Goal: Task Accomplishment & Management: Manage account settings

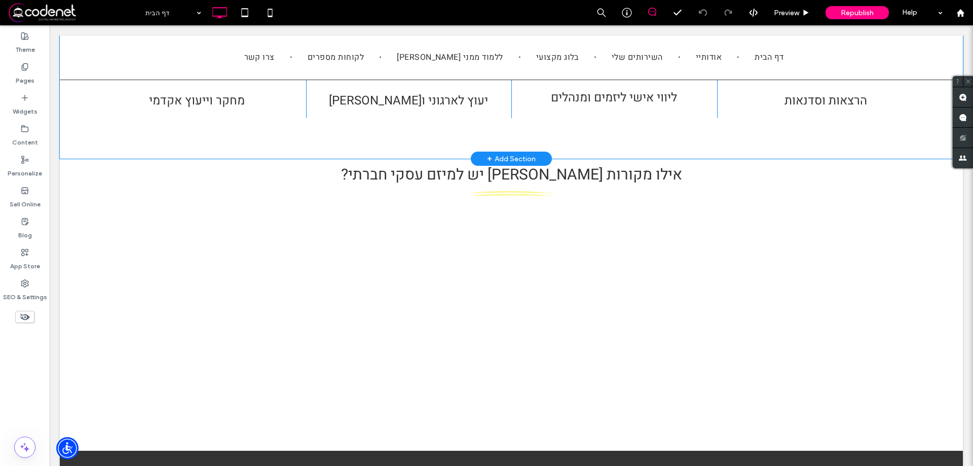
scroll to position [557, 0]
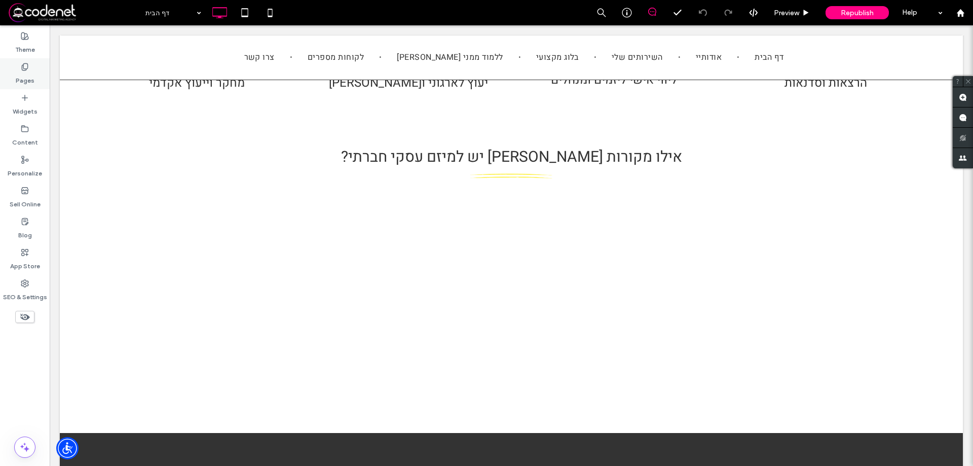
click at [36, 73] on div "Pages" at bounding box center [25, 73] width 50 height 31
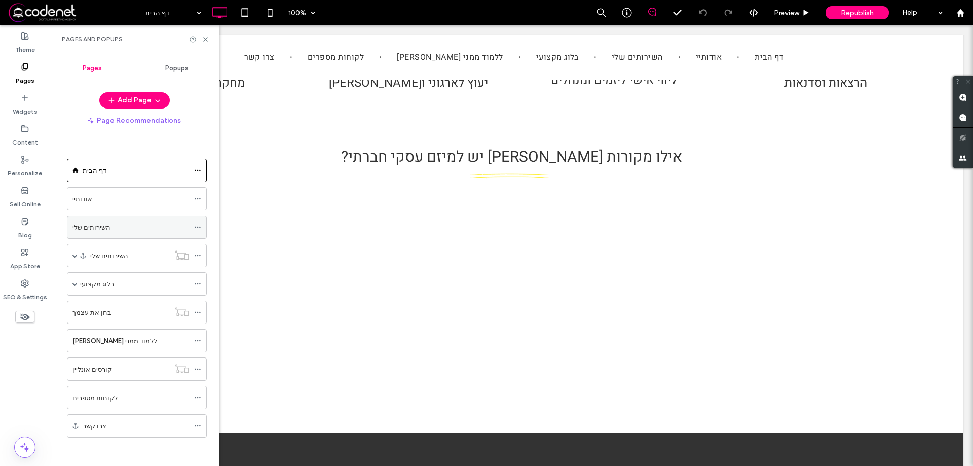
click at [109, 224] on div "השירותים שלי" at bounding box center [130, 227] width 117 height 11
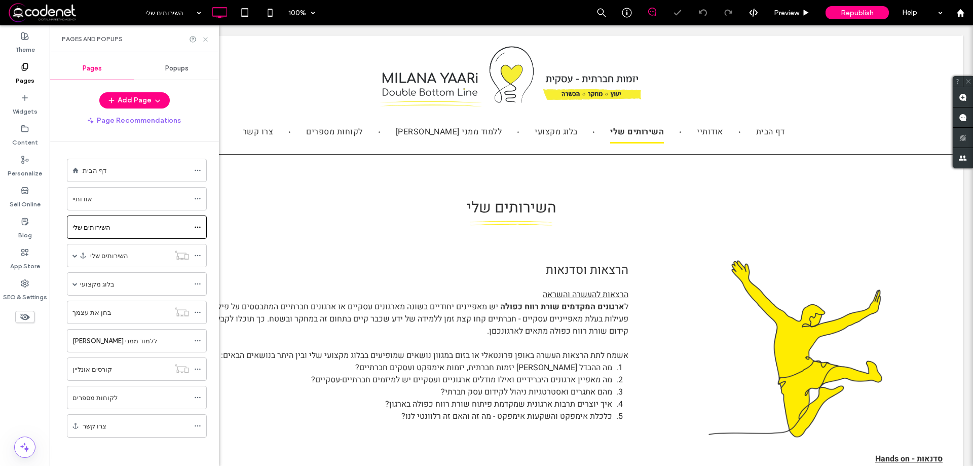
click at [204, 41] on icon at bounding box center [206, 39] width 8 height 8
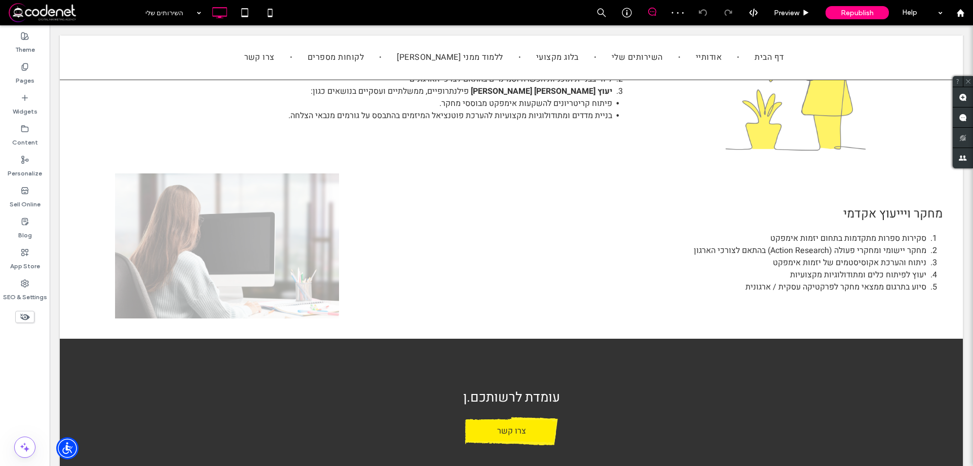
scroll to position [811, 0]
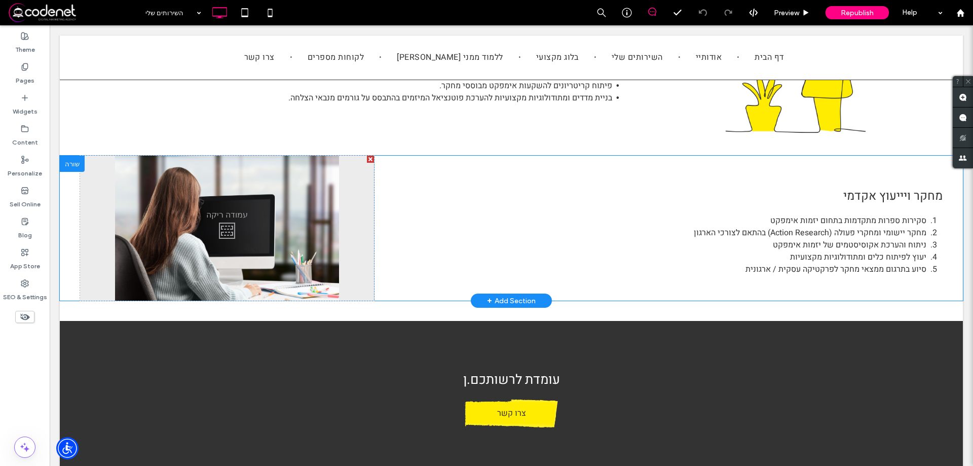
click at [216, 210] on div "Click To Paste" at bounding box center [227, 228] width 294 height 145
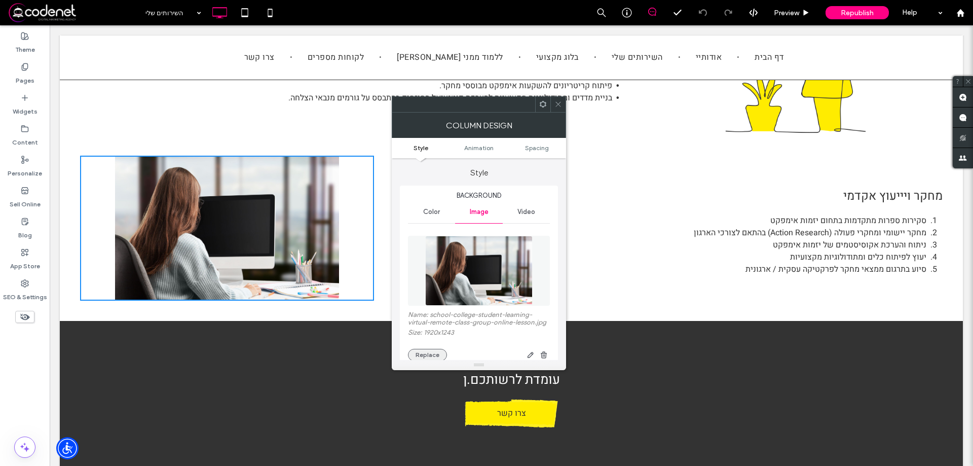
click at [423, 352] on button "Replace" at bounding box center [427, 355] width 39 height 12
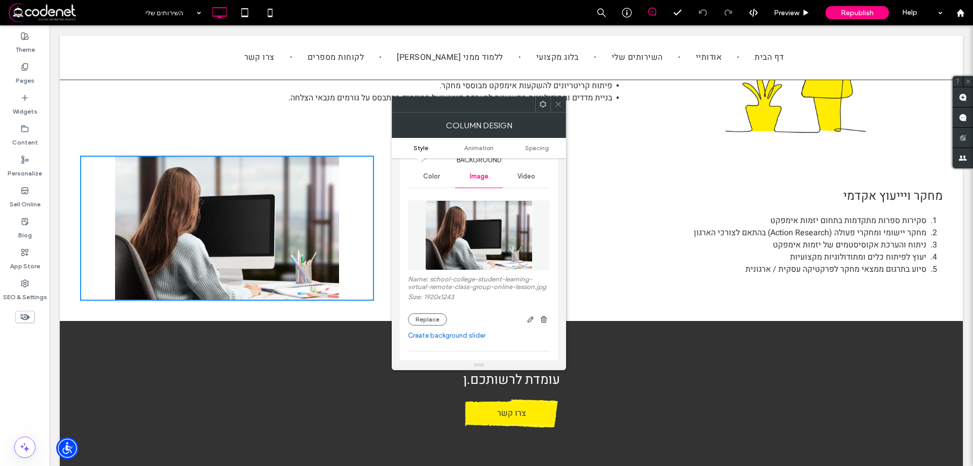
scroll to position [101, 0]
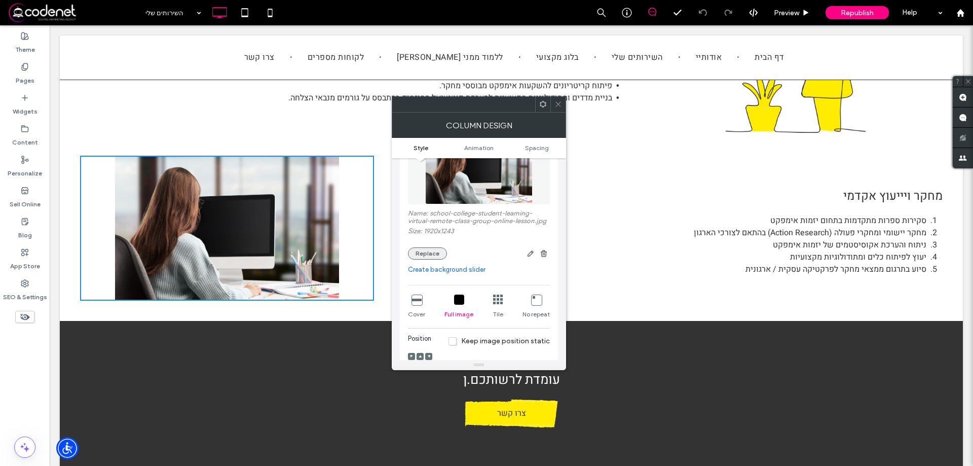
click at [434, 251] on button "Replace" at bounding box center [427, 253] width 39 height 12
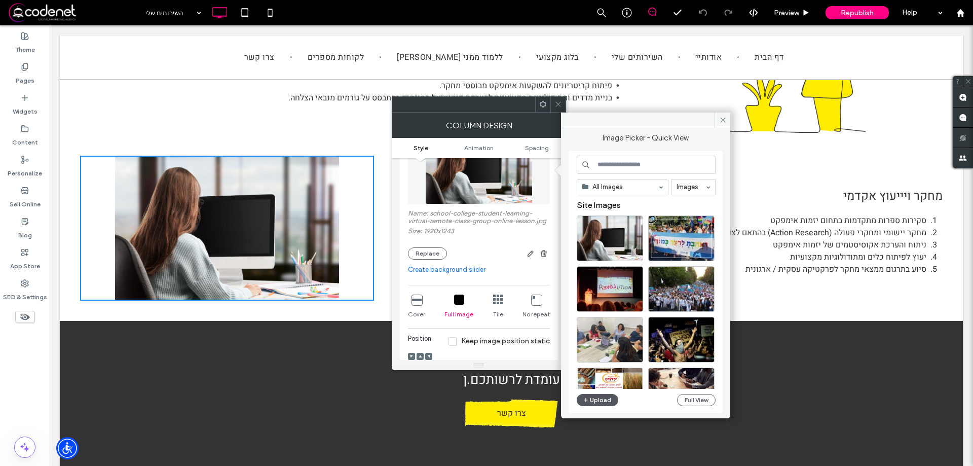
click at [603, 399] on button "Upload" at bounding box center [598, 400] width 42 height 12
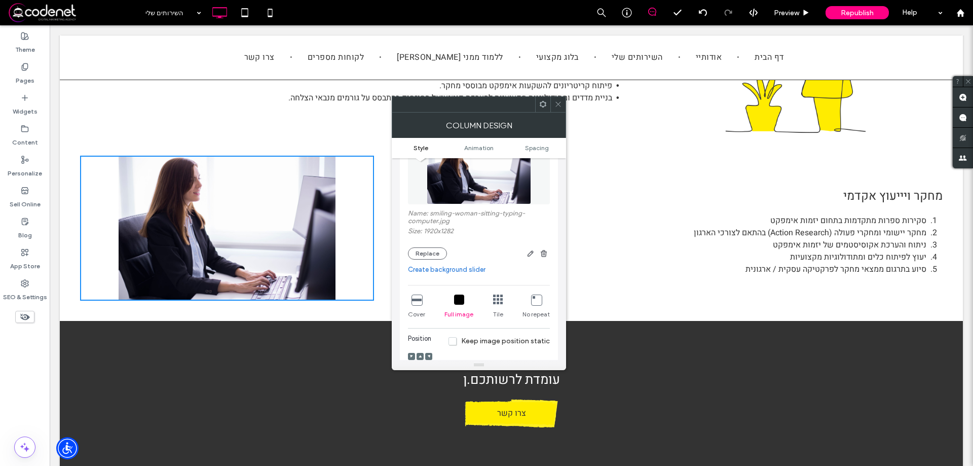
click at [552, 104] on div at bounding box center [557, 104] width 15 height 15
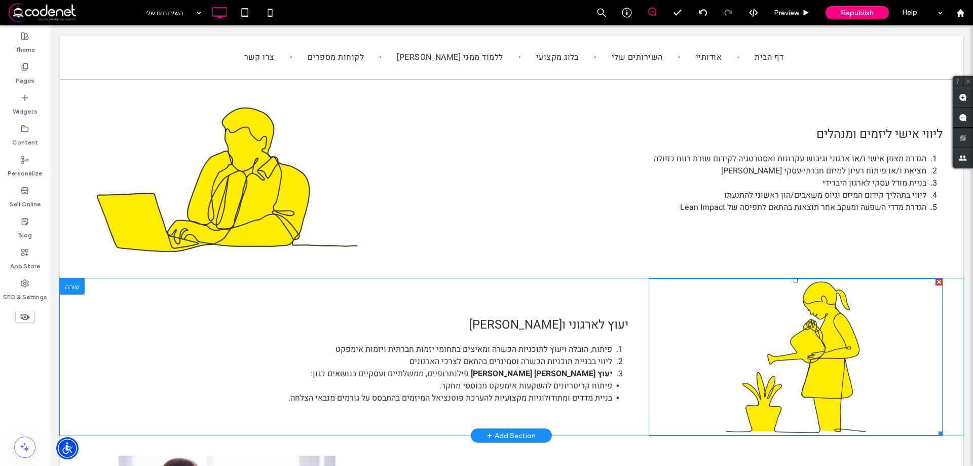
scroll to position [507, 0]
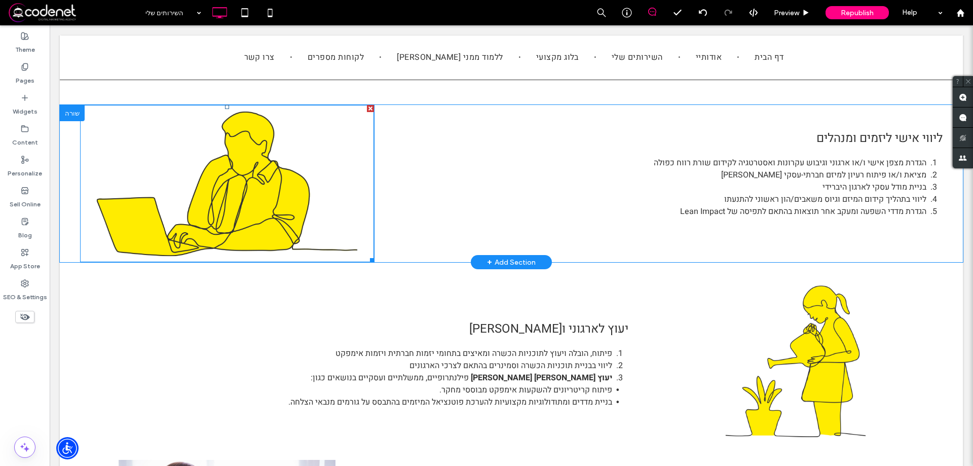
click at [283, 207] on div at bounding box center [227, 183] width 294 height 157
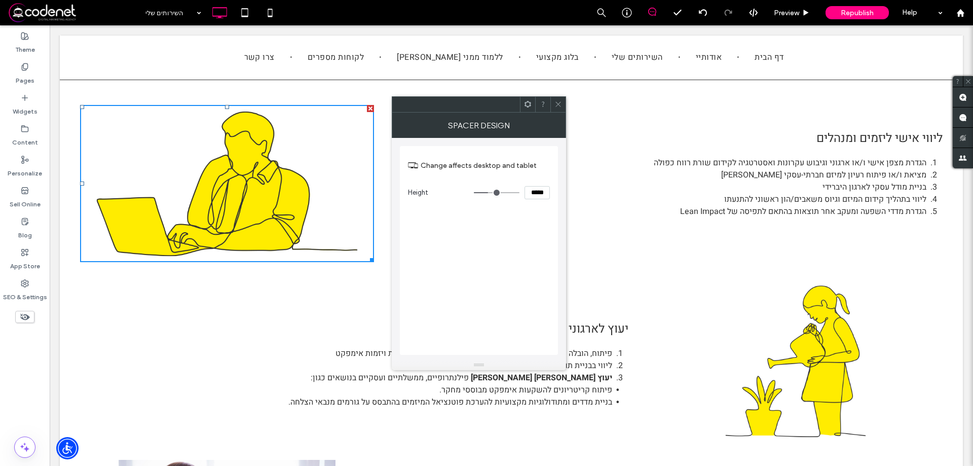
click at [531, 109] on span at bounding box center [528, 104] width 8 height 15
click at [562, 104] on div at bounding box center [557, 104] width 15 height 15
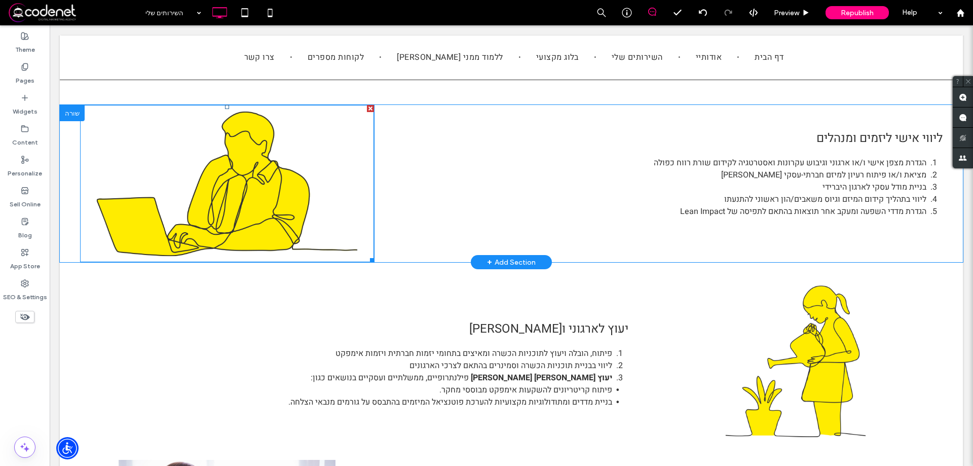
click at [367, 106] on div at bounding box center [370, 108] width 7 height 7
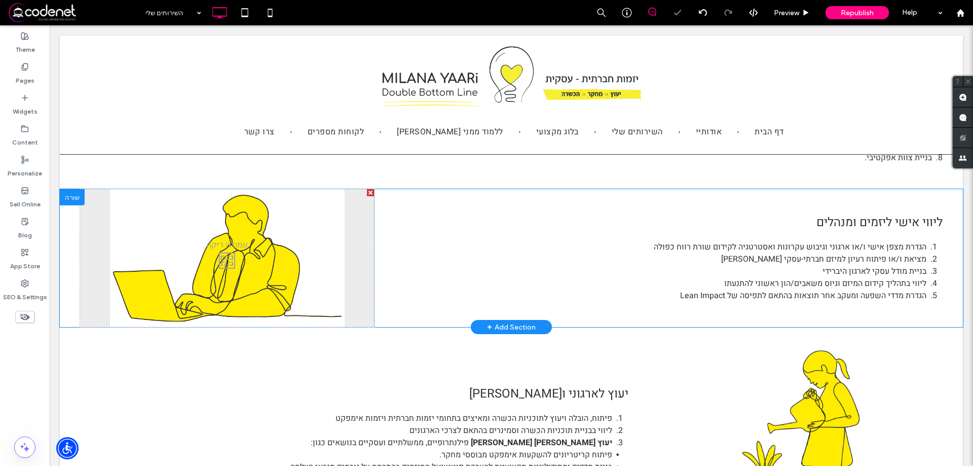
scroll to position [355, 0]
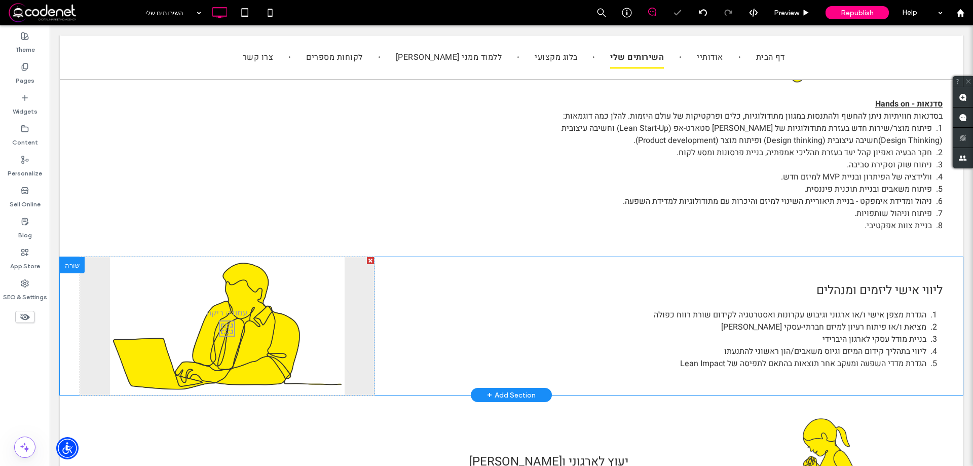
click at [242, 308] on div "Click To Paste" at bounding box center [227, 326] width 294 height 138
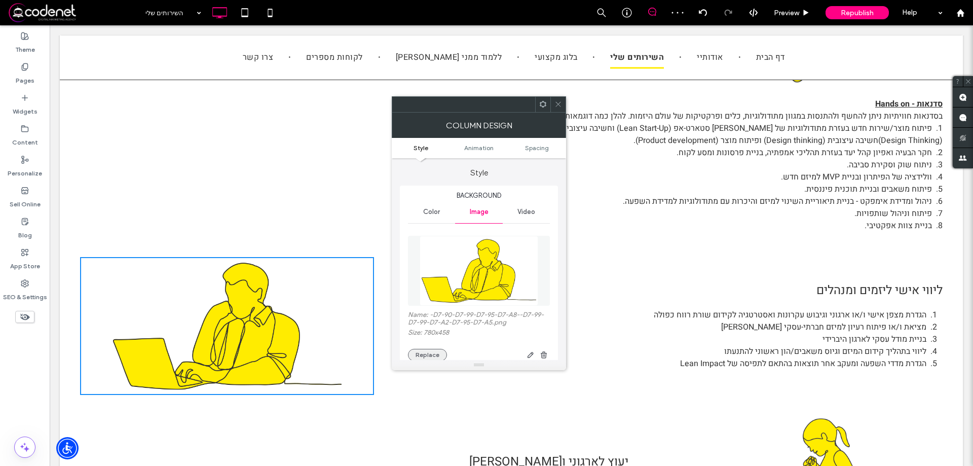
click at [430, 351] on button "Replace" at bounding box center [427, 355] width 39 height 12
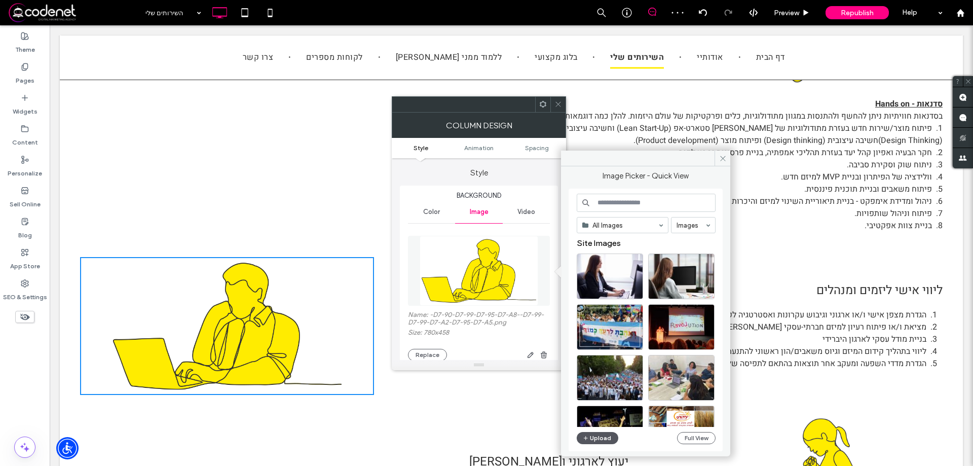
click at [582, 434] on button "Upload" at bounding box center [598, 438] width 42 height 12
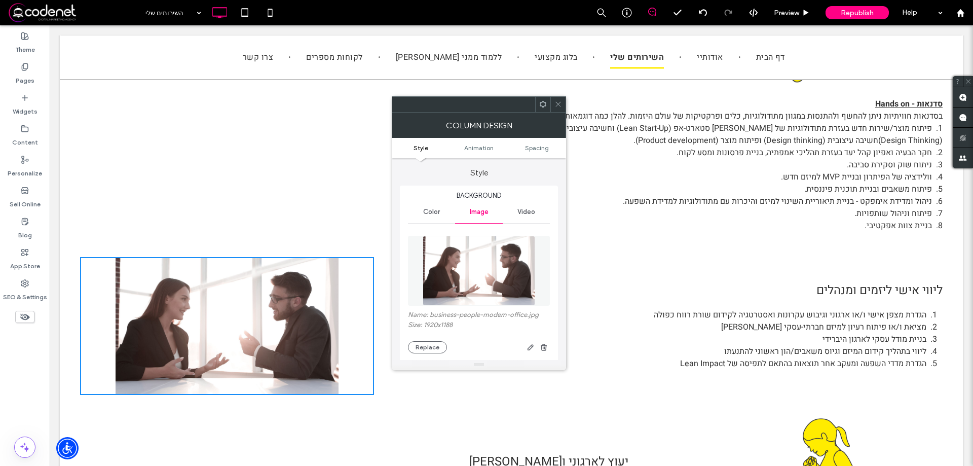
click at [554, 103] on icon at bounding box center [558, 104] width 8 height 8
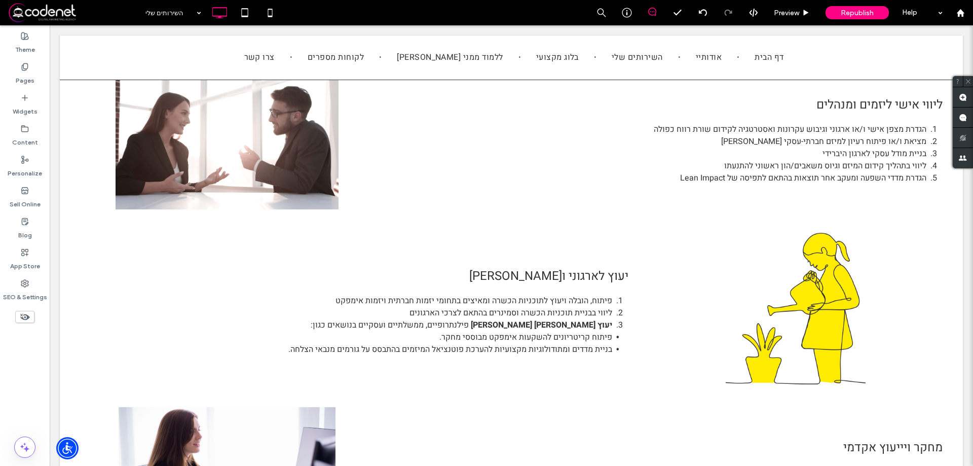
scroll to position [557, 0]
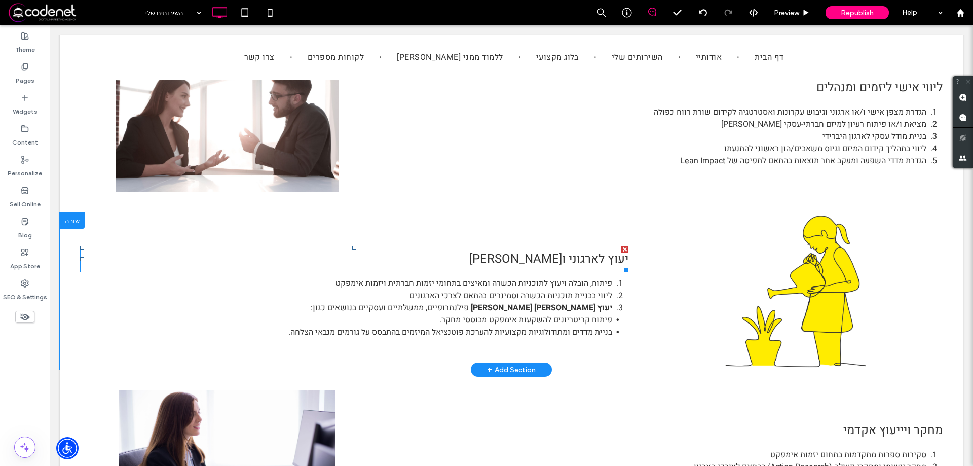
click at [786, 306] on div at bounding box center [796, 290] width 294 height 157
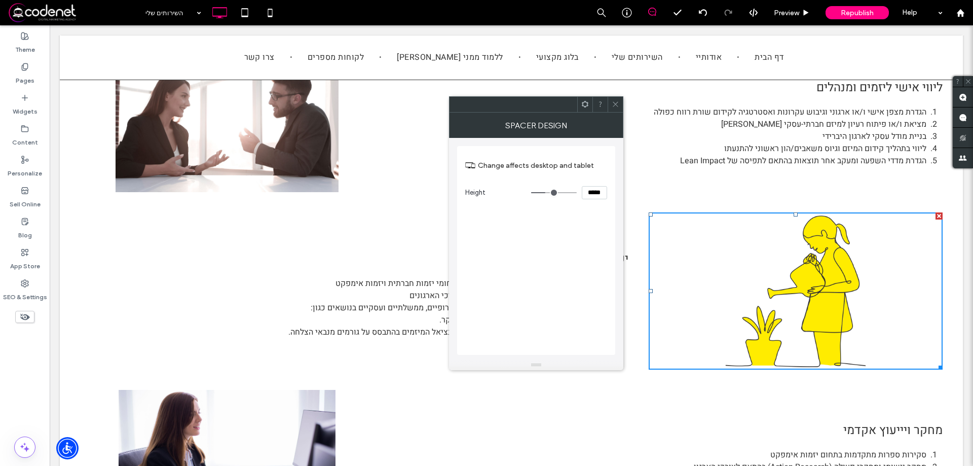
click at [615, 103] on icon at bounding box center [616, 104] width 8 height 8
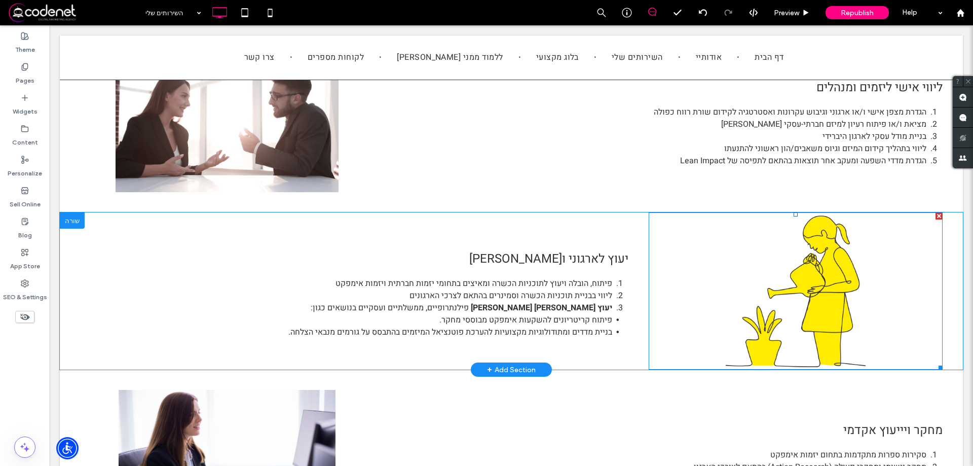
click at [935, 215] on div at bounding box center [938, 215] width 7 height 7
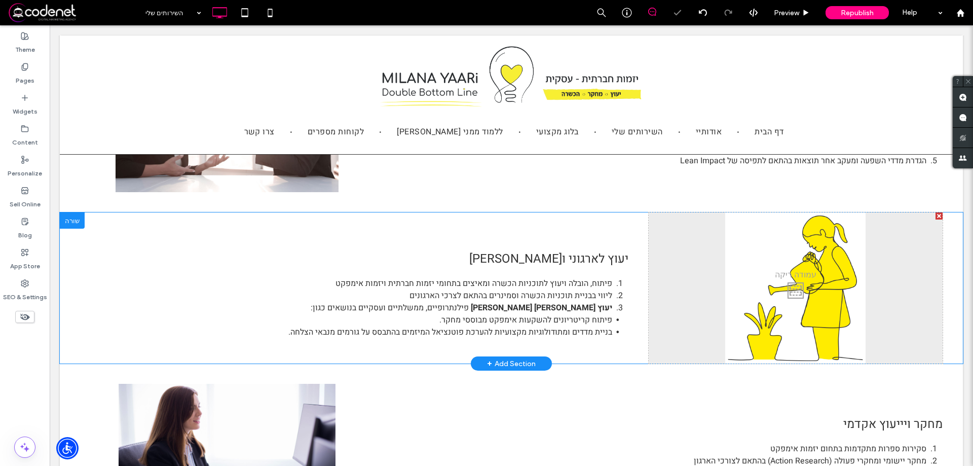
click at [850, 259] on div "Click To Paste" at bounding box center [796, 287] width 294 height 151
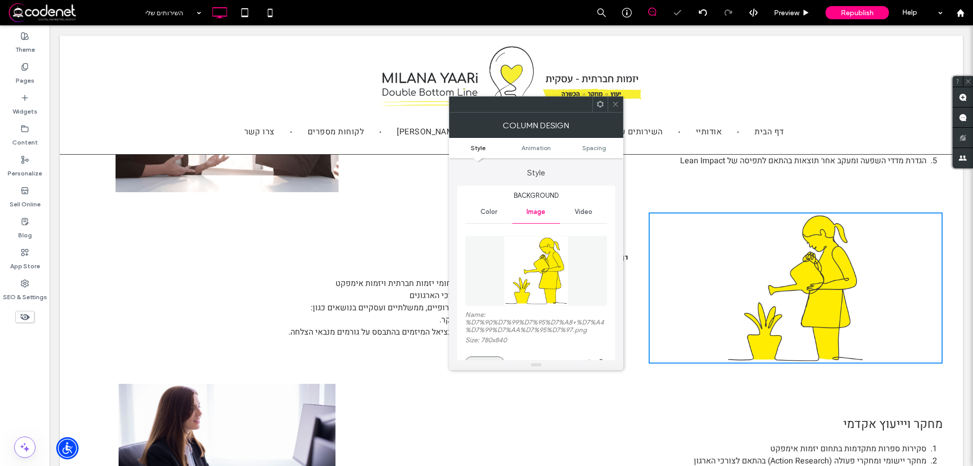
click at [490, 358] on button "Replace" at bounding box center [484, 362] width 39 height 12
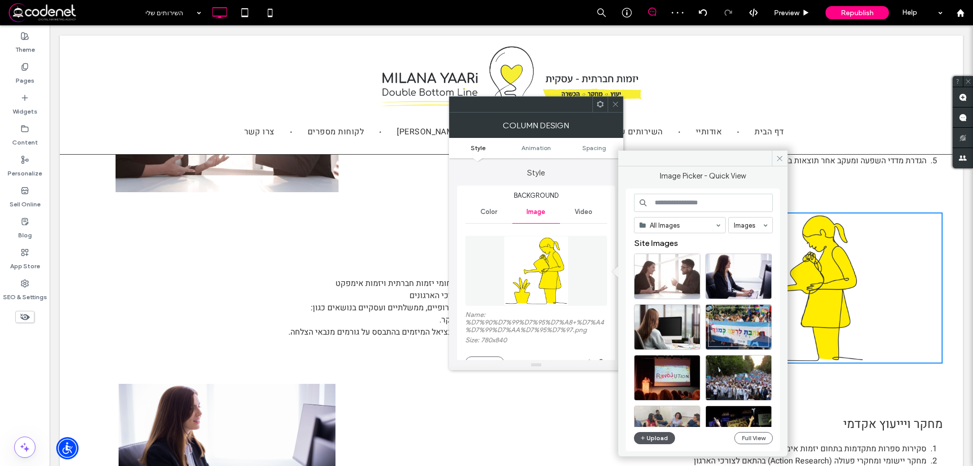
click at [660, 438] on button "Upload" at bounding box center [655, 438] width 42 height 12
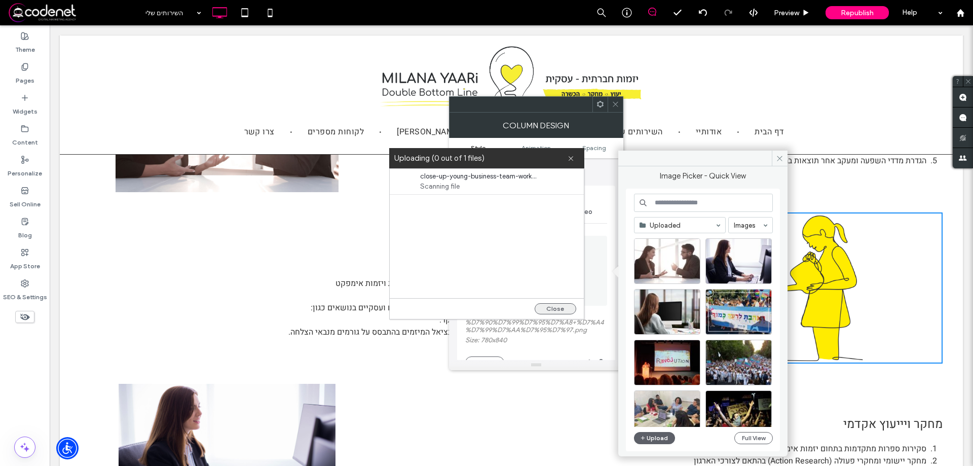
click at [553, 310] on button "Close" at bounding box center [556, 308] width 42 height 11
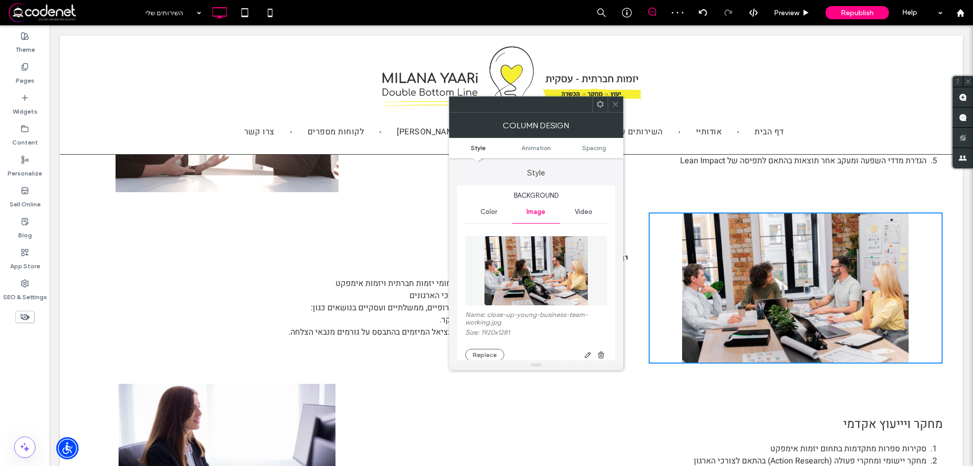
click at [618, 102] on icon at bounding box center [616, 104] width 8 height 8
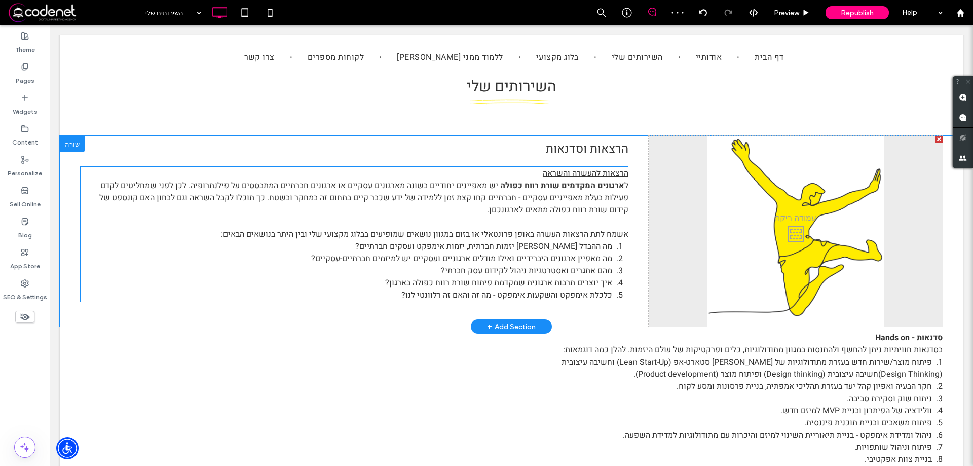
scroll to position [101, 0]
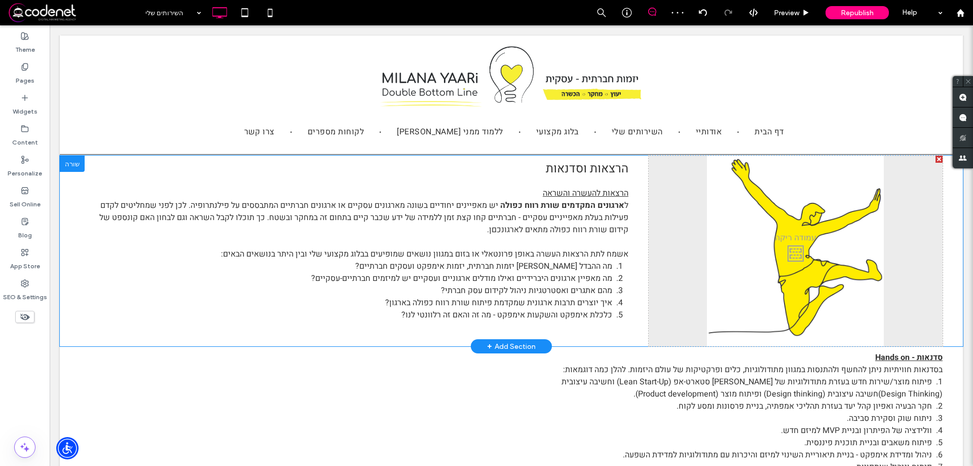
click at [788, 241] on div "Click To Paste" at bounding box center [796, 251] width 294 height 191
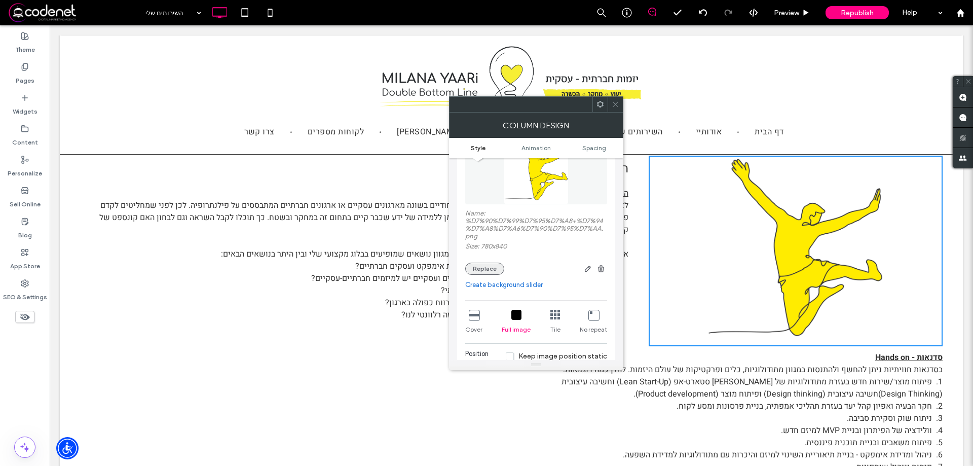
click at [499, 270] on button "Replace" at bounding box center [484, 268] width 39 height 12
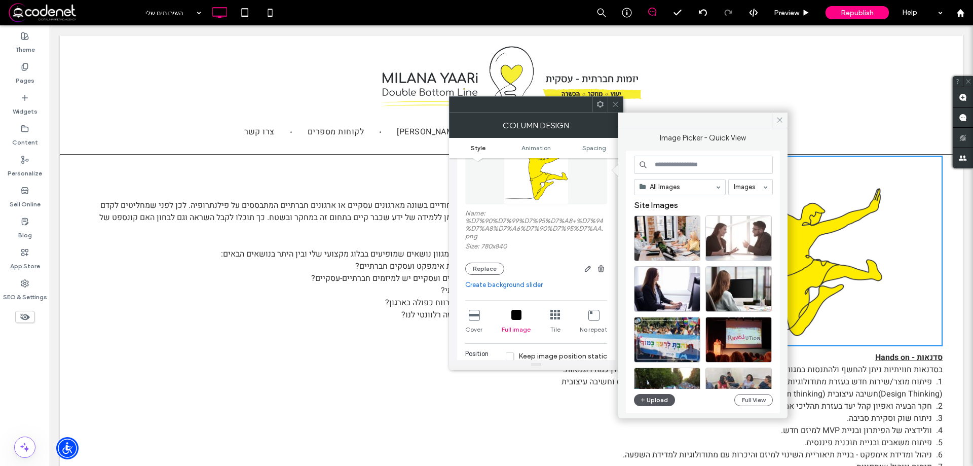
click at [664, 399] on button "Upload" at bounding box center [655, 400] width 42 height 12
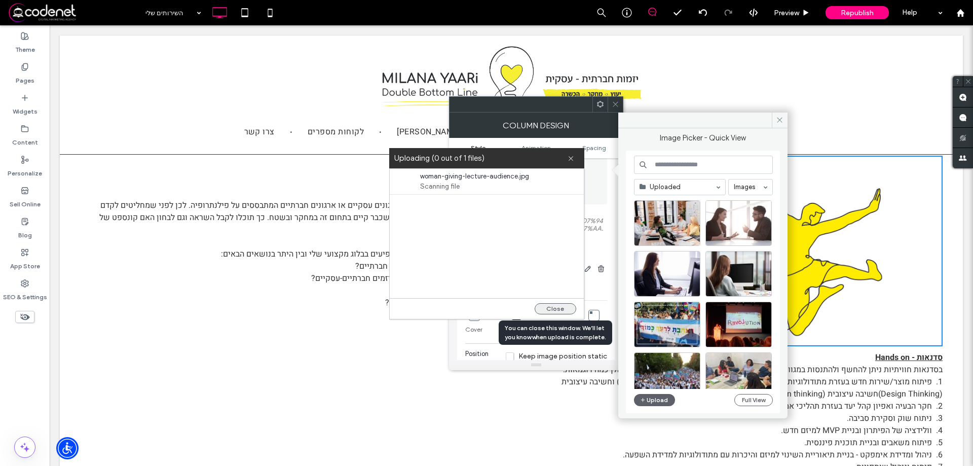
click at [553, 305] on button "Close" at bounding box center [556, 308] width 42 height 11
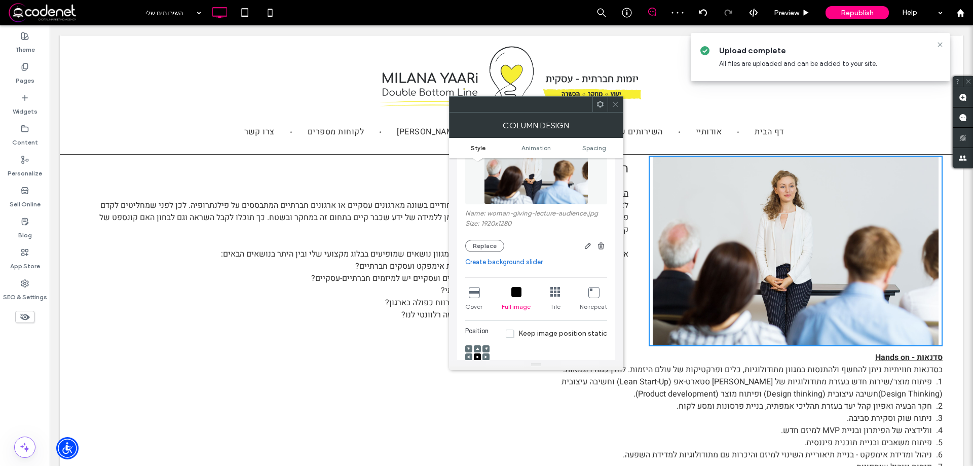
click at [615, 104] on icon at bounding box center [616, 104] width 8 height 8
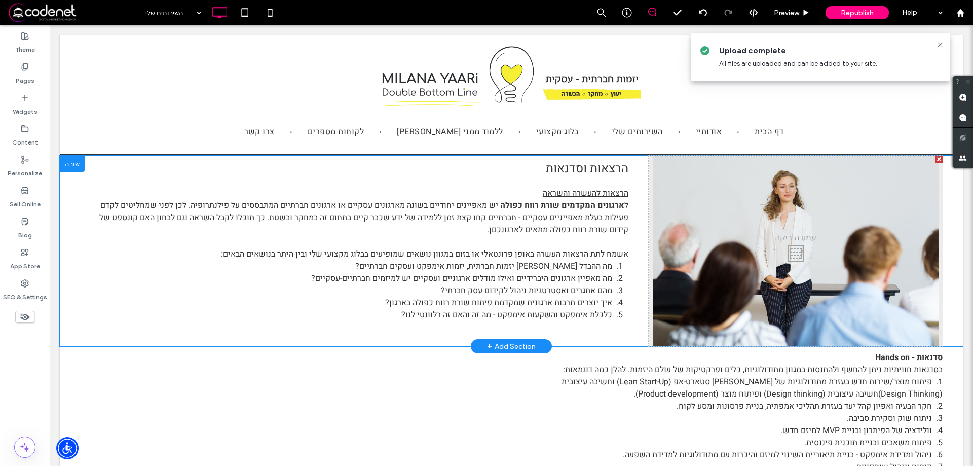
scroll to position [355, 0]
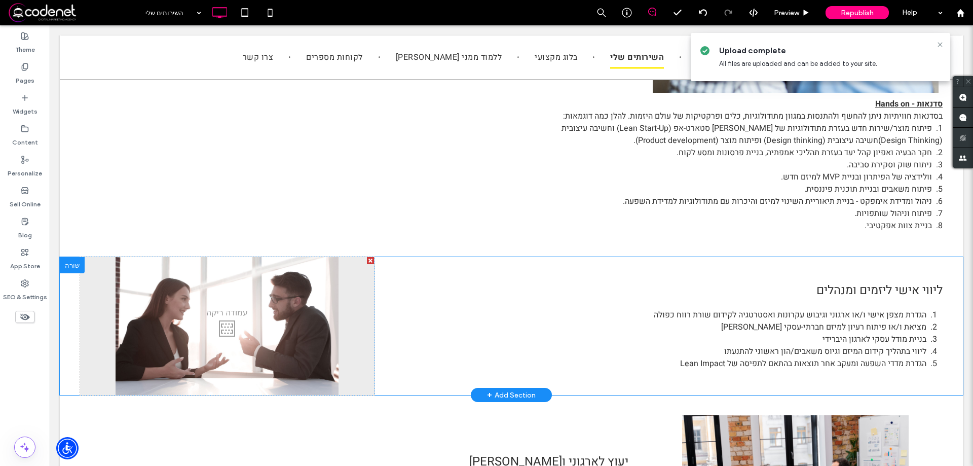
click at [215, 321] on div "Click To Paste" at bounding box center [227, 326] width 294 height 138
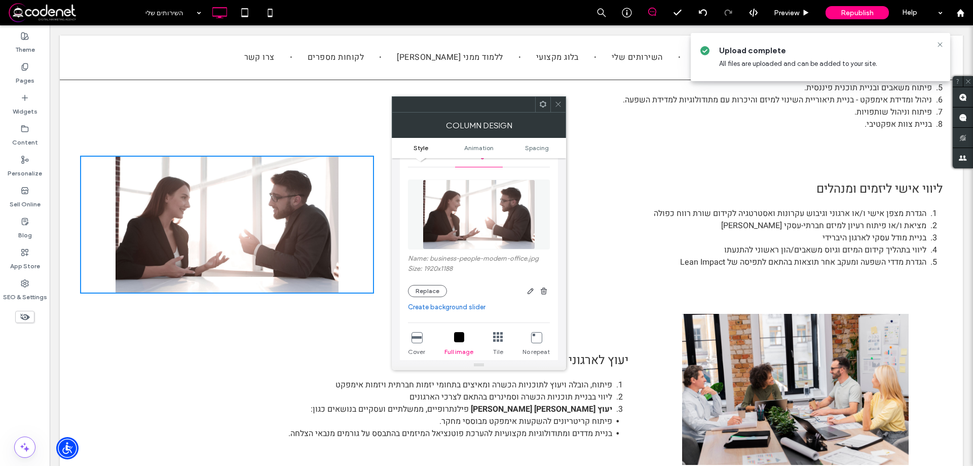
scroll to position [101, 0]
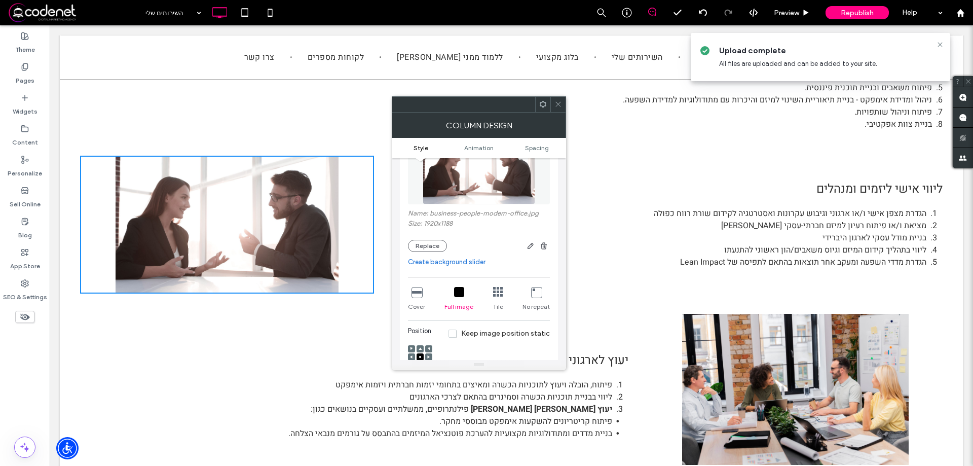
click at [416, 294] on icon at bounding box center [416, 292] width 10 height 10
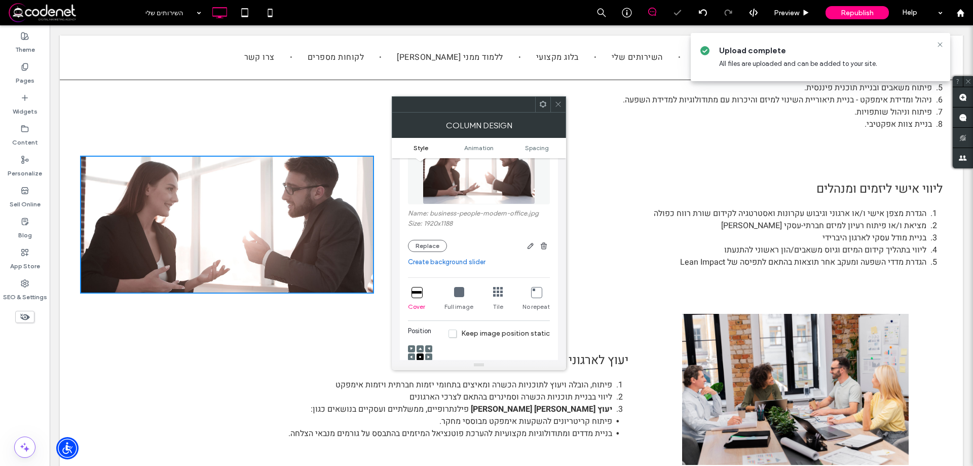
click at [559, 105] on icon at bounding box center [558, 104] width 8 height 8
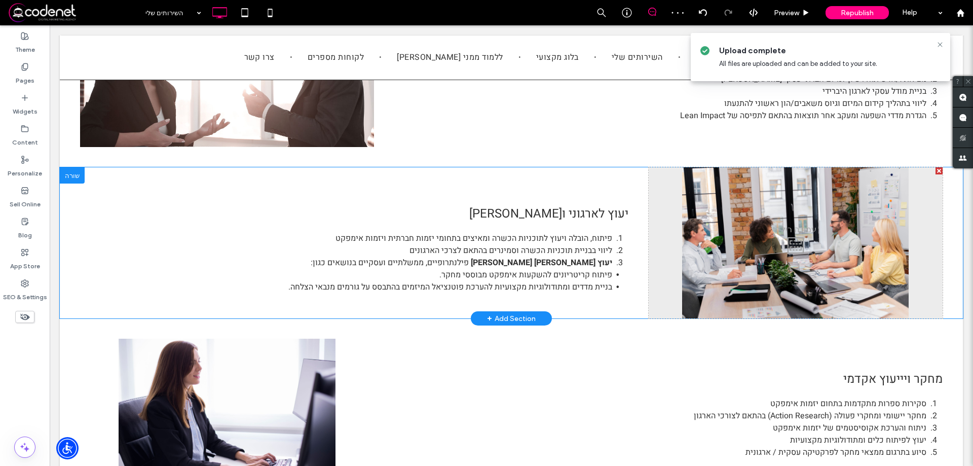
scroll to position [608, 0]
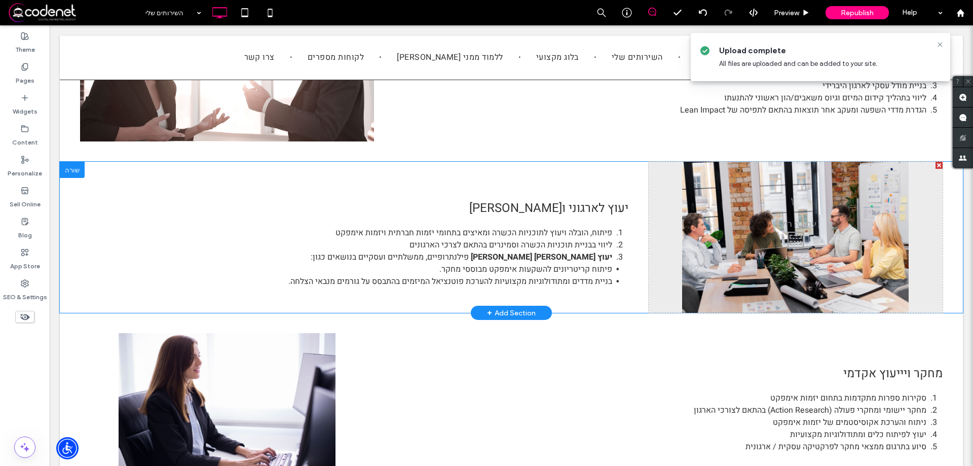
click at [786, 274] on div "Click To Paste" at bounding box center [796, 237] width 294 height 151
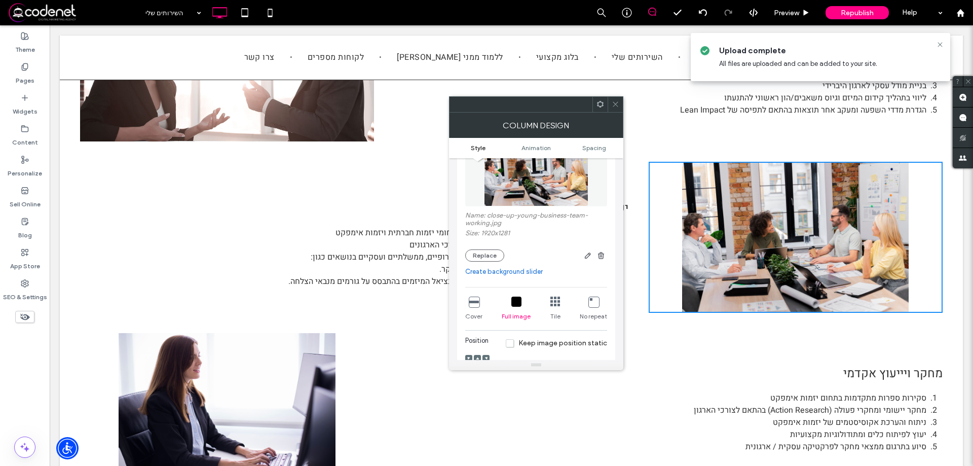
scroll to position [101, 0]
click at [478, 299] on icon at bounding box center [474, 299] width 10 height 10
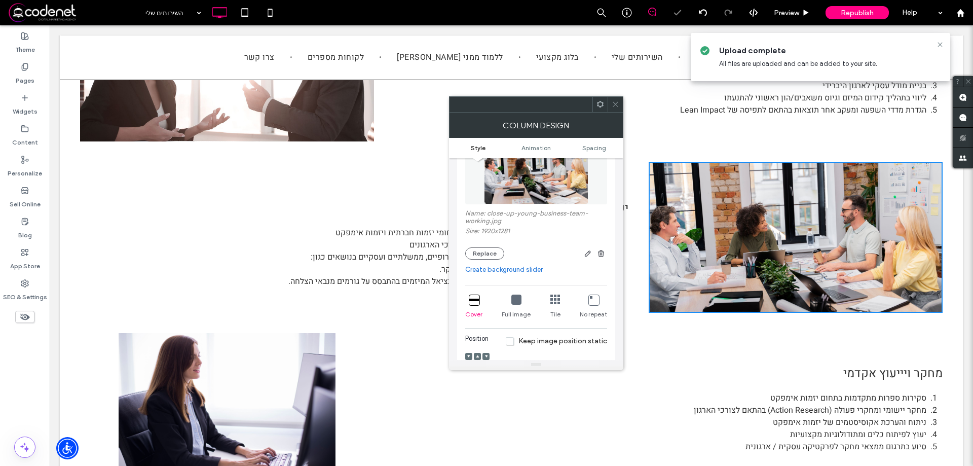
click at [612, 98] on span at bounding box center [616, 104] width 8 height 15
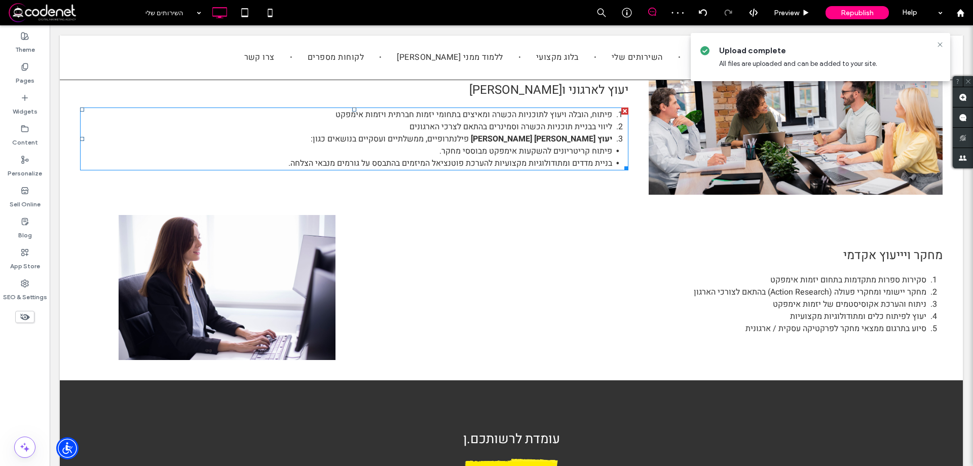
scroll to position [811, 0]
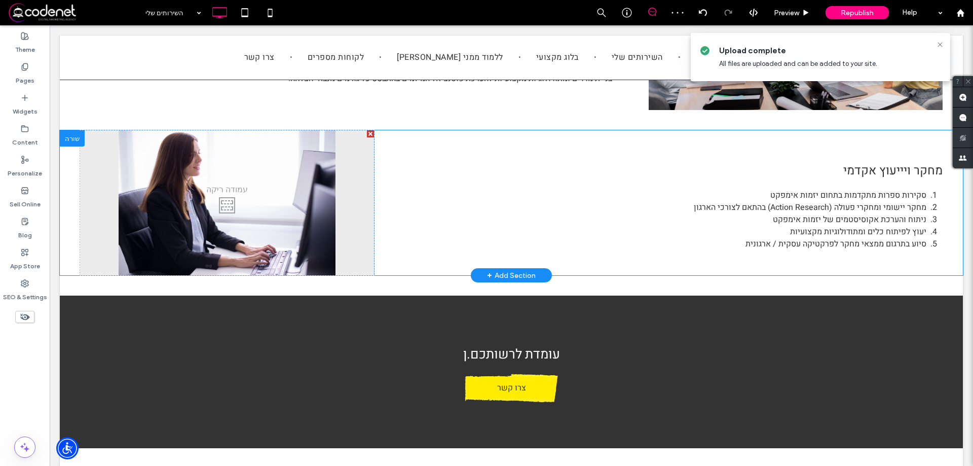
click at [263, 235] on div "Click To Paste" at bounding box center [227, 202] width 294 height 145
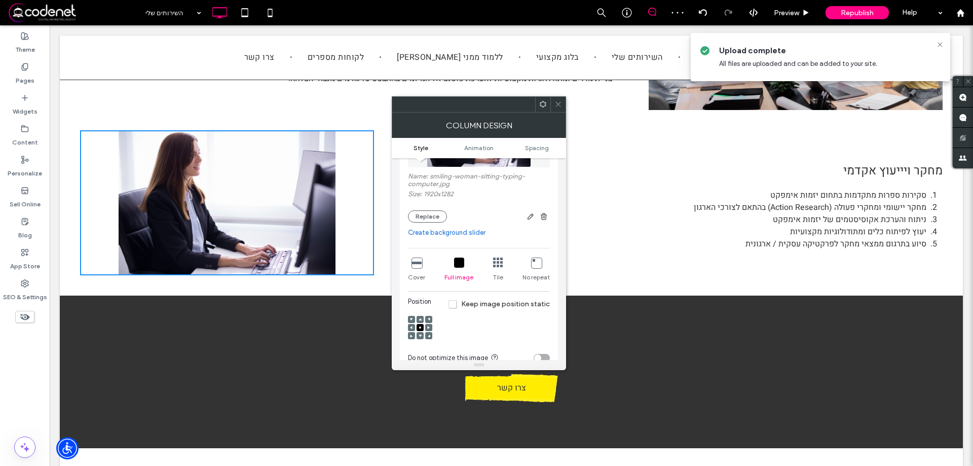
scroll to position [152, 0]
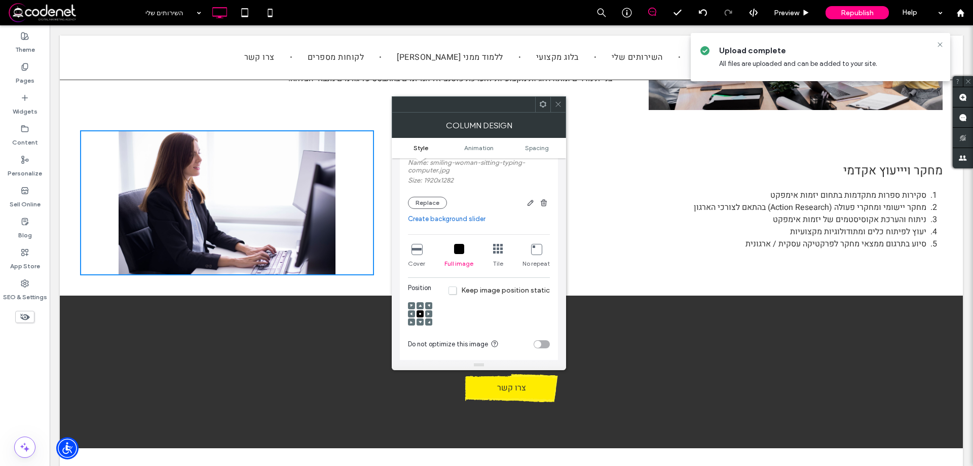
click at [414, 252] on icon at bounding box center [416, 249] width 10 height 10
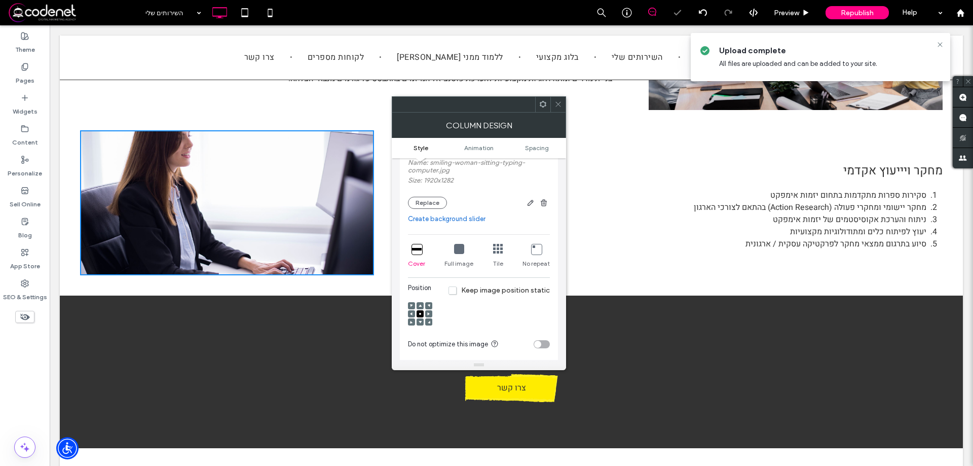
click at [419, 308] on span at bounding box center [420, 305] width 3 height 7
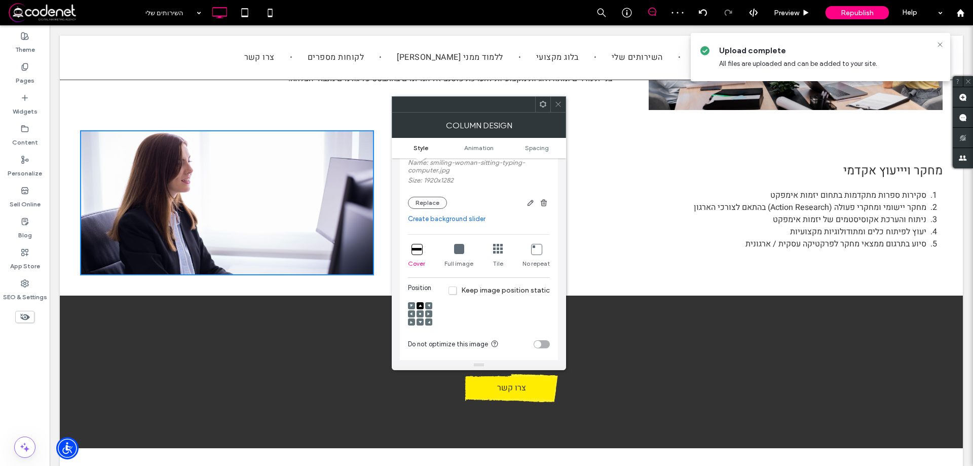
click at [560, 103] on icon at bounding box center [558, 104] width 8 height 8
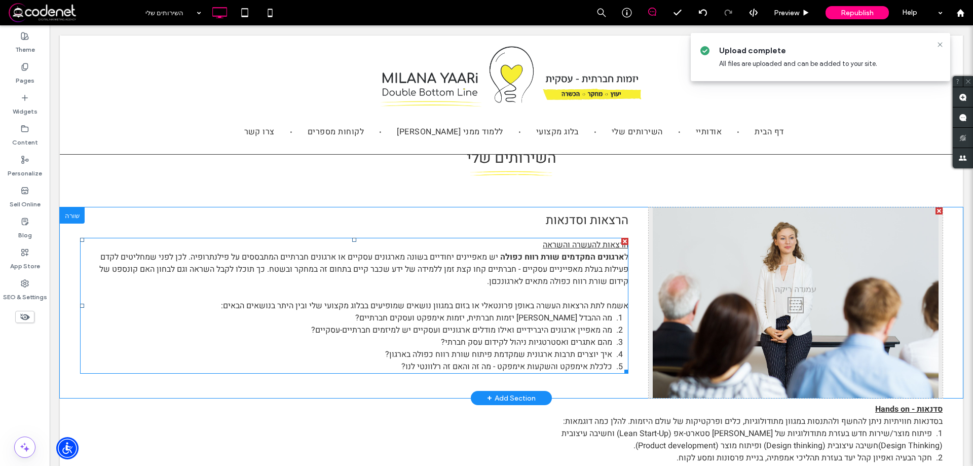
scroll to position [0, 0]
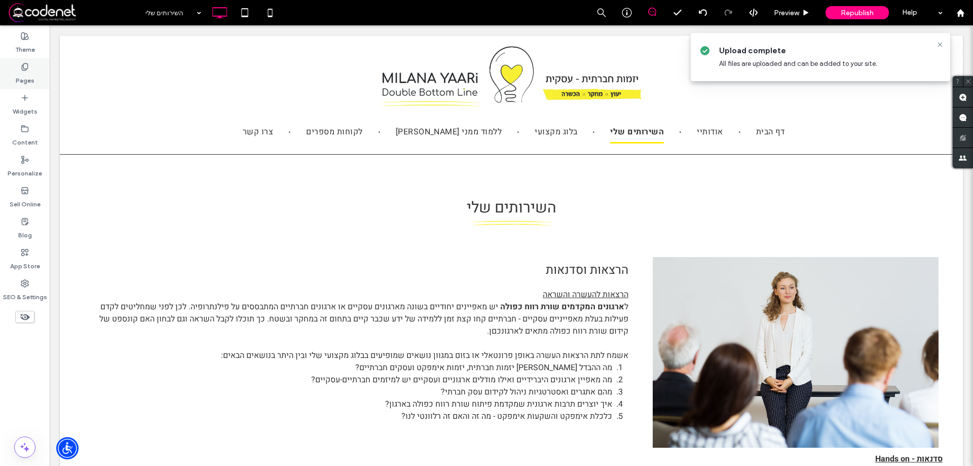
click at [23, 77] on label "Pages" at bounding box center [25, 78] width 19 height 14
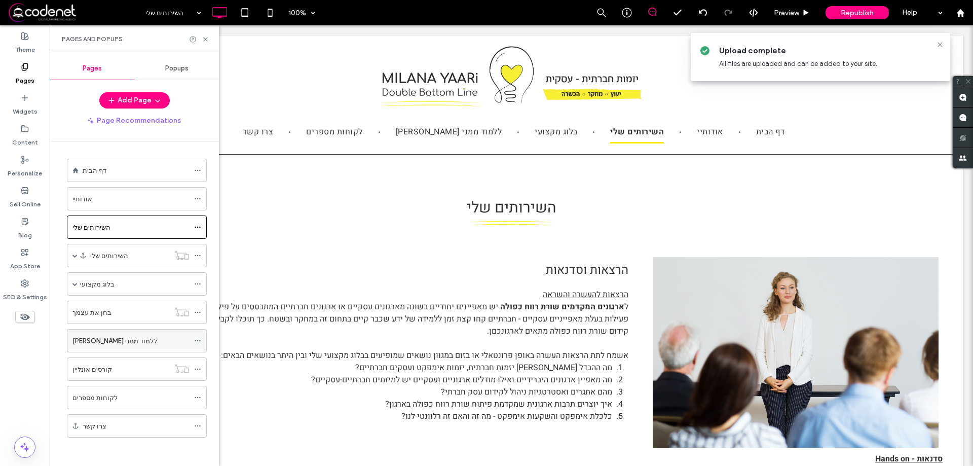
click at [102, 344] on label "[PERSON_NAME] ללמוד ממני" at bounding box center [114, 341] width 85 height 18
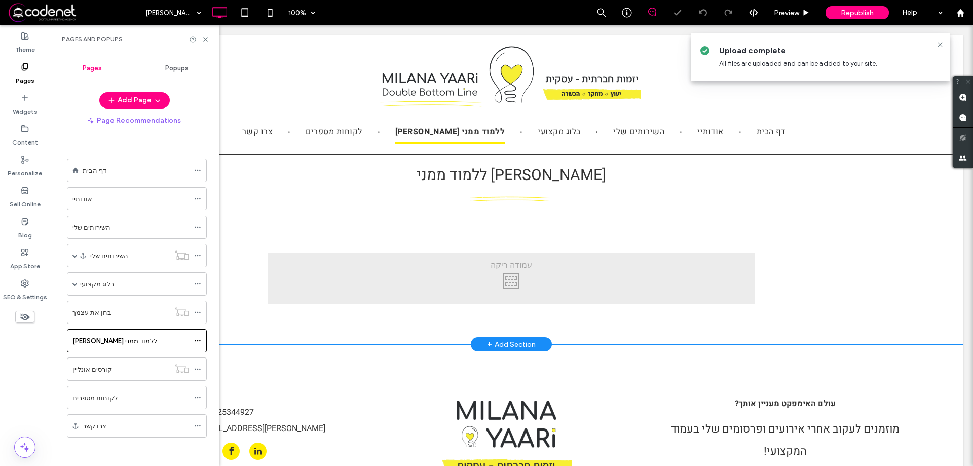
click at [785, 251] on div "Click To Paste Row + Add Section" at bounding box center [511, 278] width 903 height 132
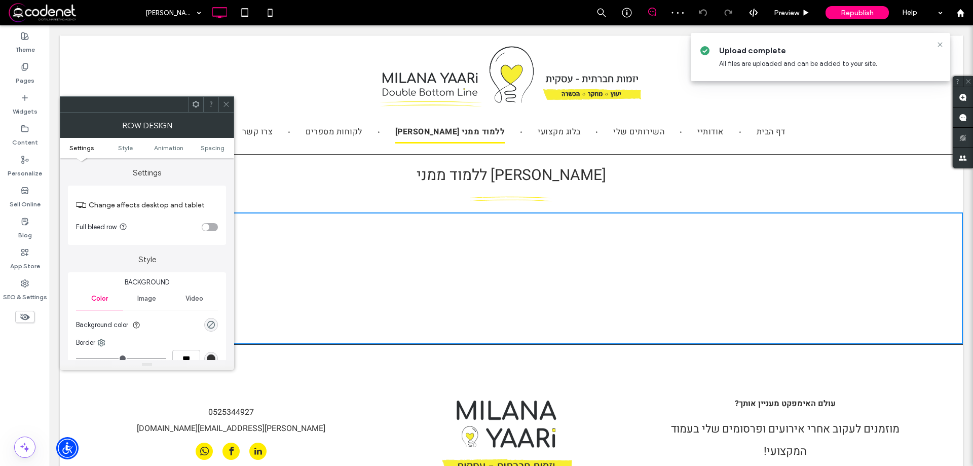
click at [230, 102] on icon at bounding box center [226, 104] width 8 height 8
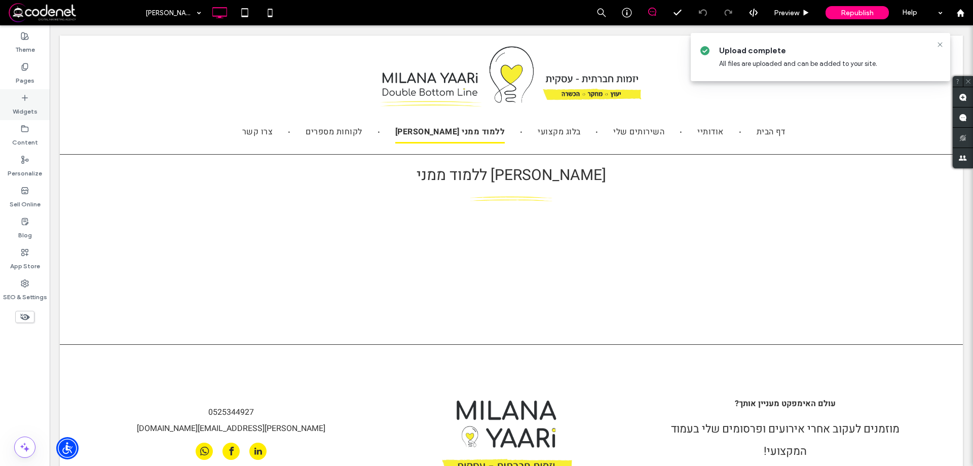
click at [27, 104] on label "Widgets" at bounding box center [25, 109] width 25 height 14
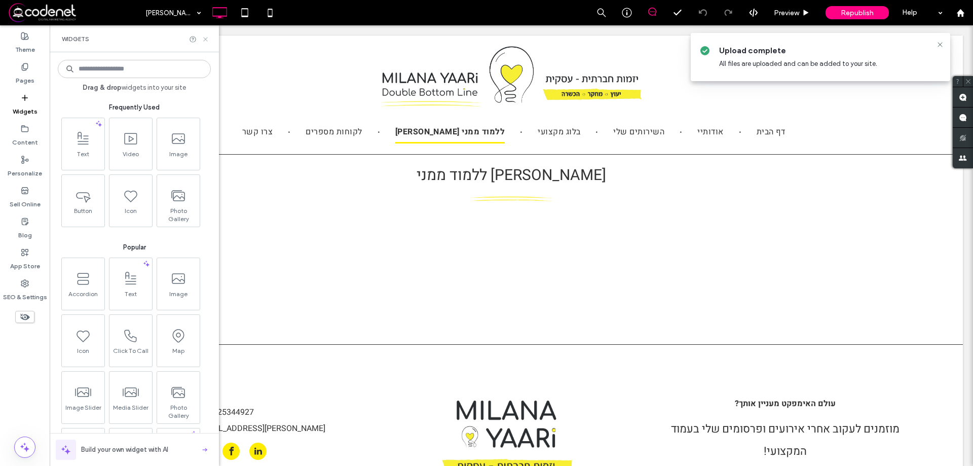
click at [206, 36] on icon at bounding box center [206, 39] width 8 height 8
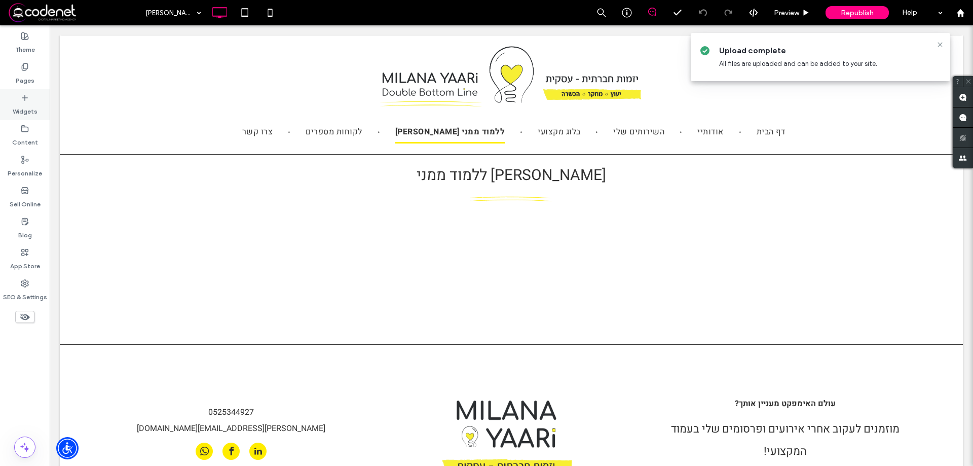
click at [28, 98] on icon at bounding box center [25, 98] width 8 height 8
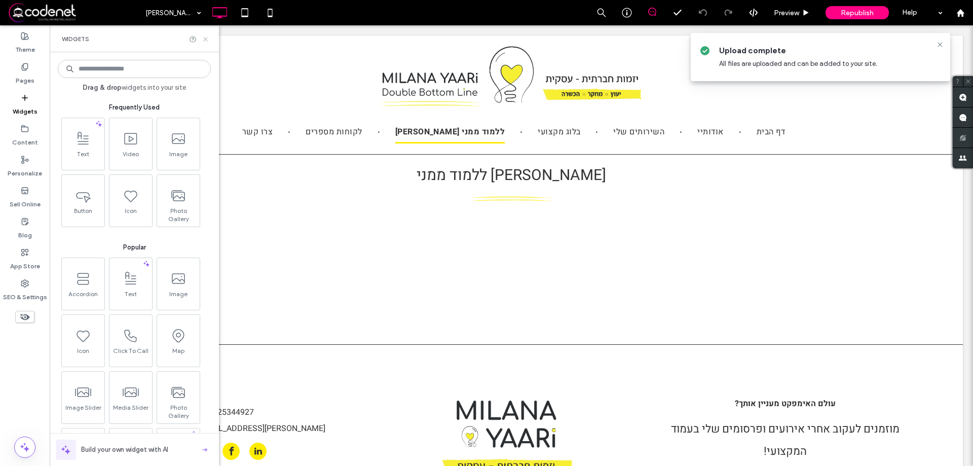
click at [206, 41] on icon at bounding box center [206, 39] width 8 height 8
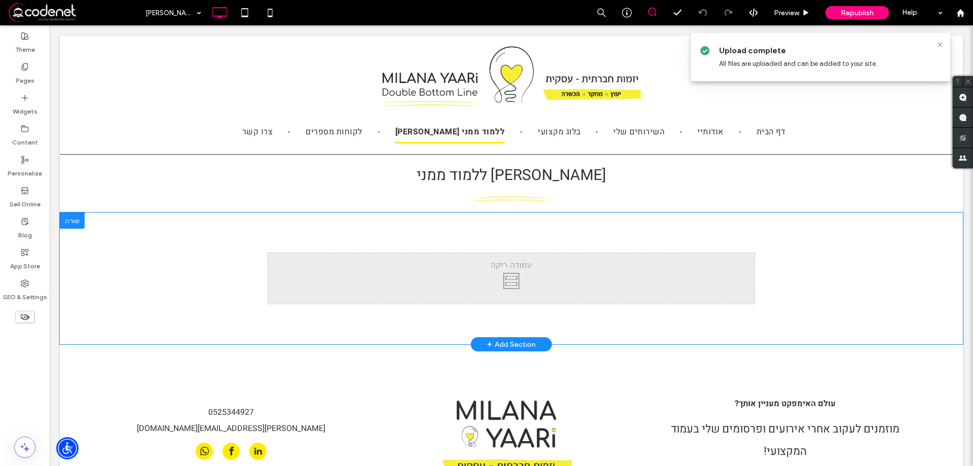
click at [73, 218] on div at bounding box center [72, 220] width 25 height 16
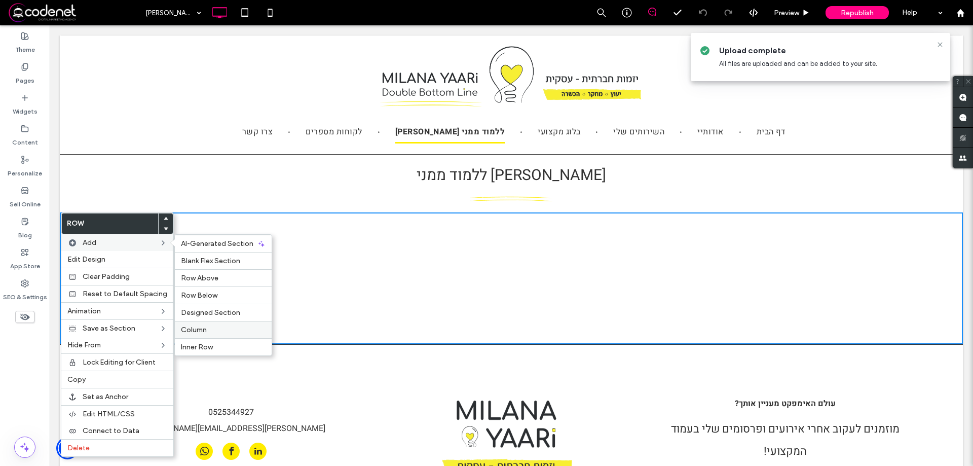
click at [206, 335] on div "Column" at bounding box center [223, 329] width 97 height 17
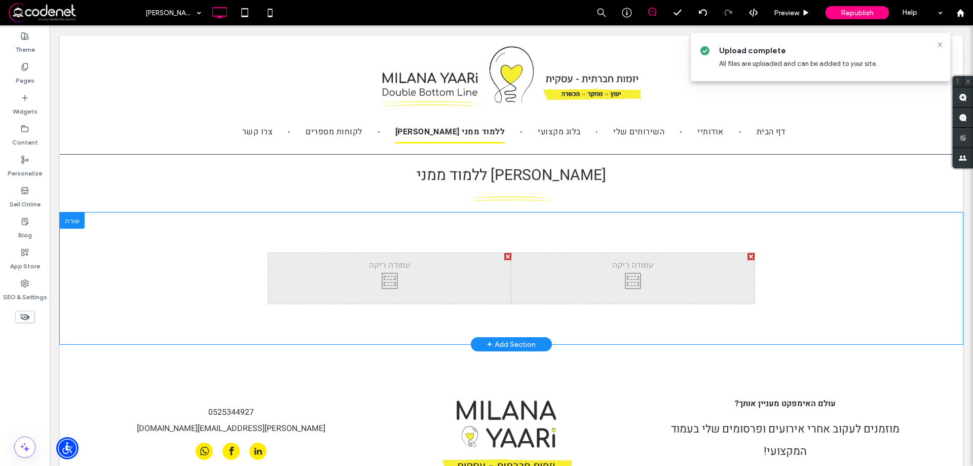
click at [747, 257] on div at bounding box center [750, 256] width 7 height 7
click at [25, 116] on label "Widgets" at bounding box center [25, 109] width 25 height 14
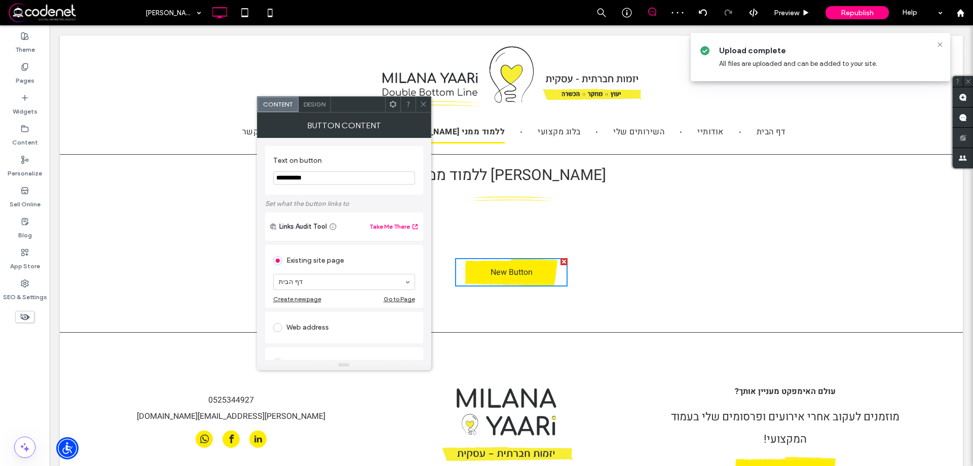
click at [298, 183] on input "**********" at bounding box center [344, 177] width 142 height 13
type input "******"
drag, startPoint x: 425, startPoint y: 102, endPoint x: 426, endPoint y: 129, distance: 26.9
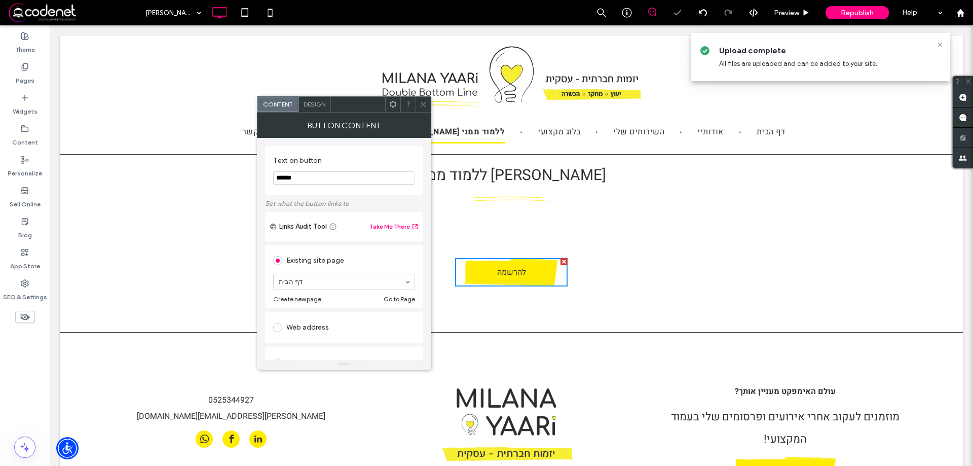
click at [425, 102] on icon at bounding box center [424, 104] width 8 height 8
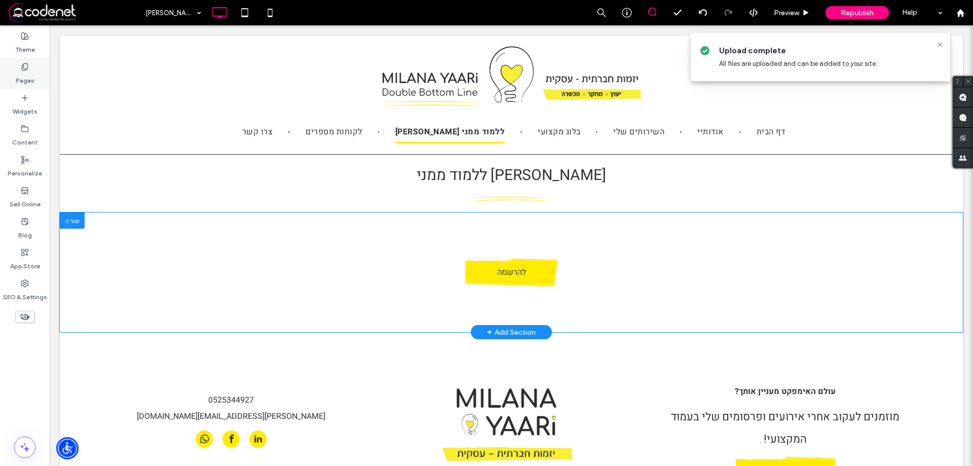
click at [21, 87] on div "Pages" at bounding box center [25, 73] width 50 height 31
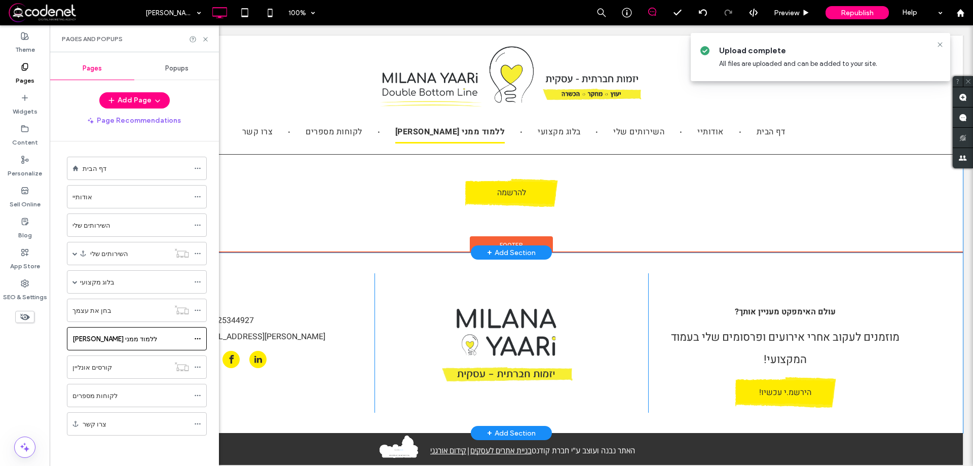
scroll to position [89, 0]
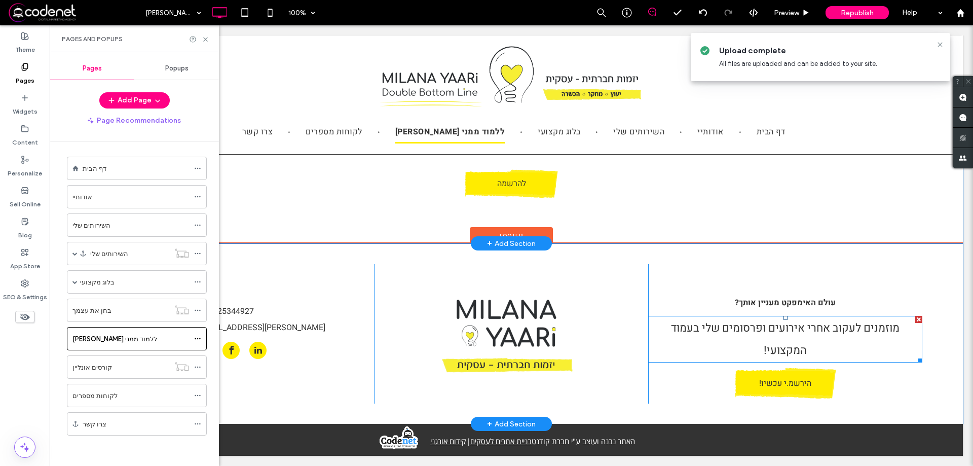
click at [768, 320] on span "מוזמנים לעקוב אחרי אירועים ופרסומים שלי בעמוד המקצועי!" at bounding box center [785, 339] width 229 height 39
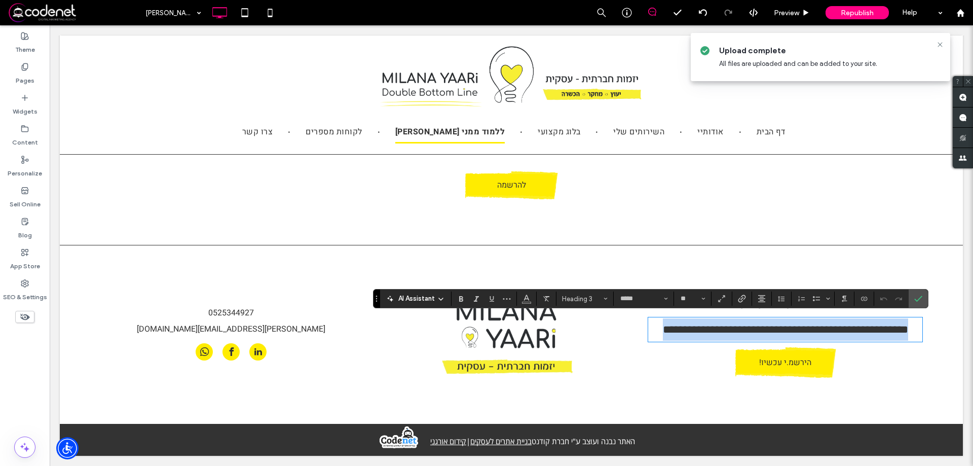
click at [729, 335] on span "**********" at bounding box center [785, 329] width 245 height 11
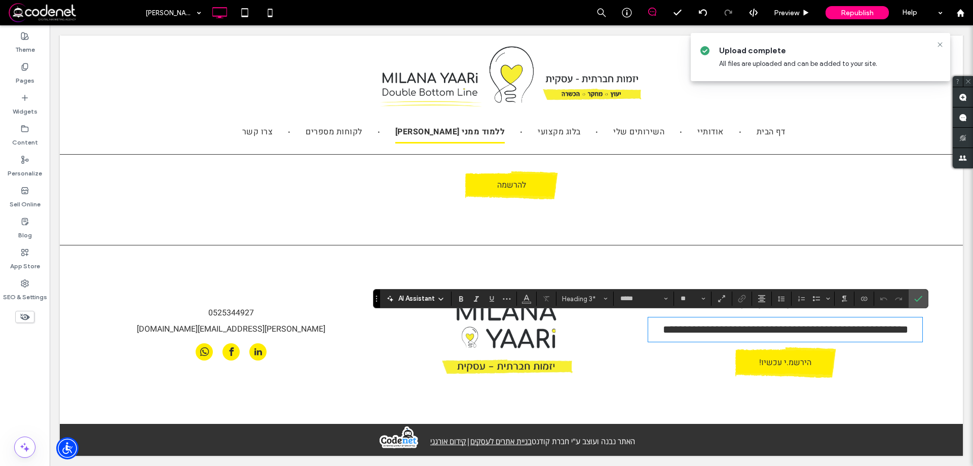
click at [751, 341] on h3 "**********" at bounding box center [785, 329] width 274 height 22
click at [666, 332] on span "**********" at bounding box center [785, 329] width 245 height 11
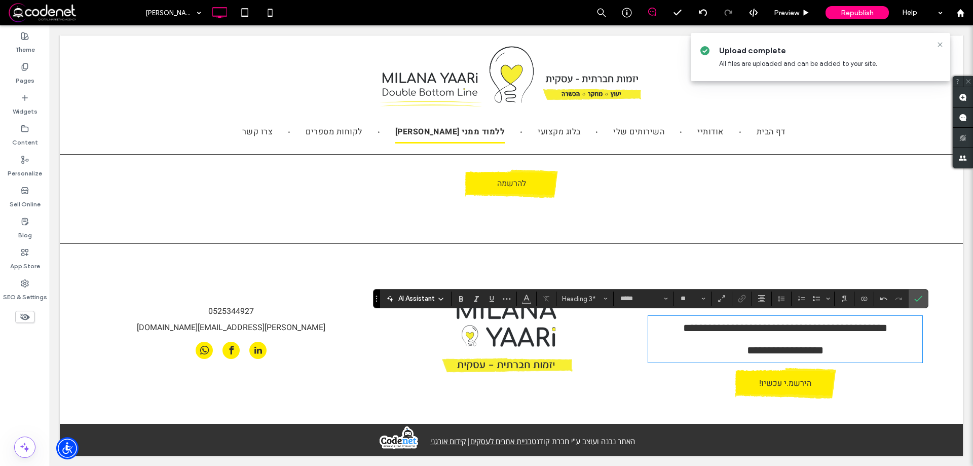
click at [691, 329] on span "**********" at bounding box center [785, 327] width 204 height 11
click at [747, 354] on span "**********" at bounding box center [785, 350] width 77 height 11
click at [920, 297] on icon "Confirm" at bounding box center [918, 298] width 8 height 8
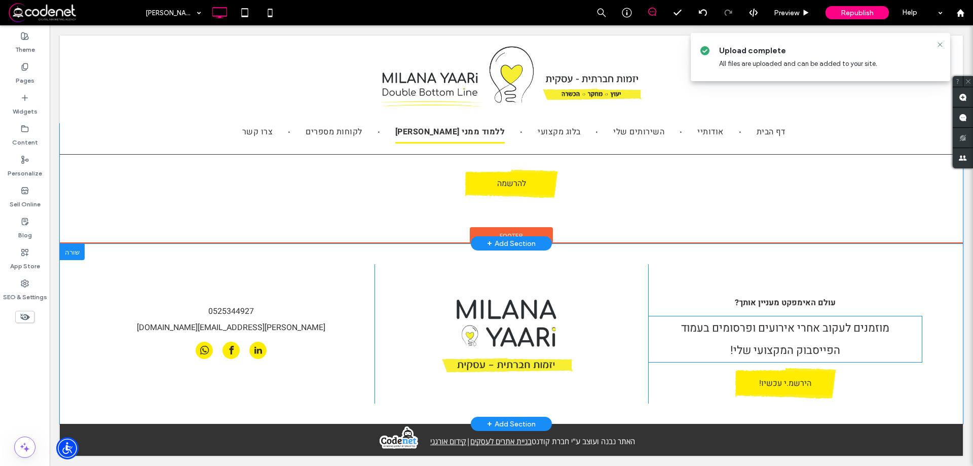
click at [771, 343] on span "הפייסבוק המקצועי שלי!" at bounding box center [785, 350] width 110 height 16
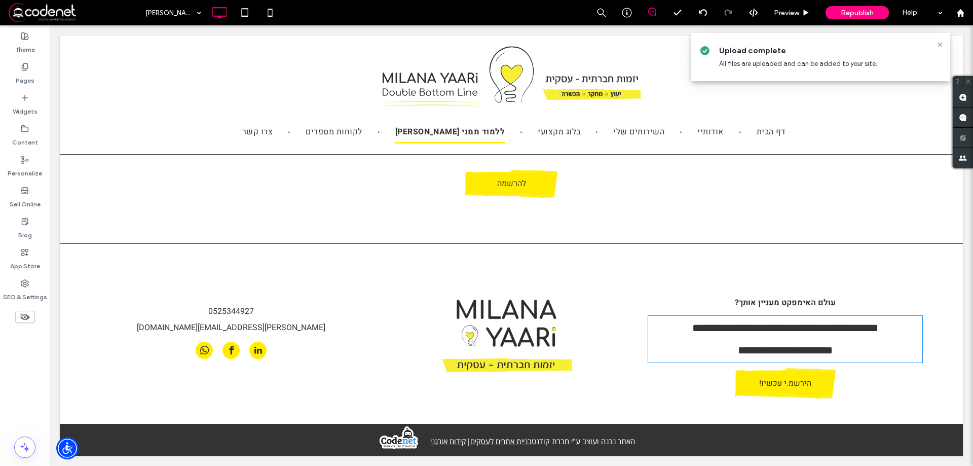
click at [771, 345] on span "**********" at bounding box center [785, 350] width 95 height 11
type input "*****"
type input "**"
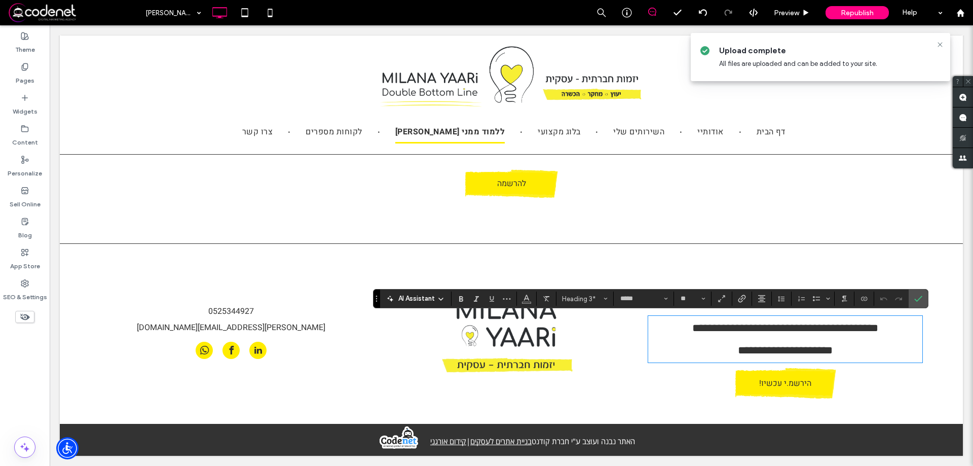
click at [724, 350] on h3 "**********" at bounding box center [785, 350] width 274 height 22
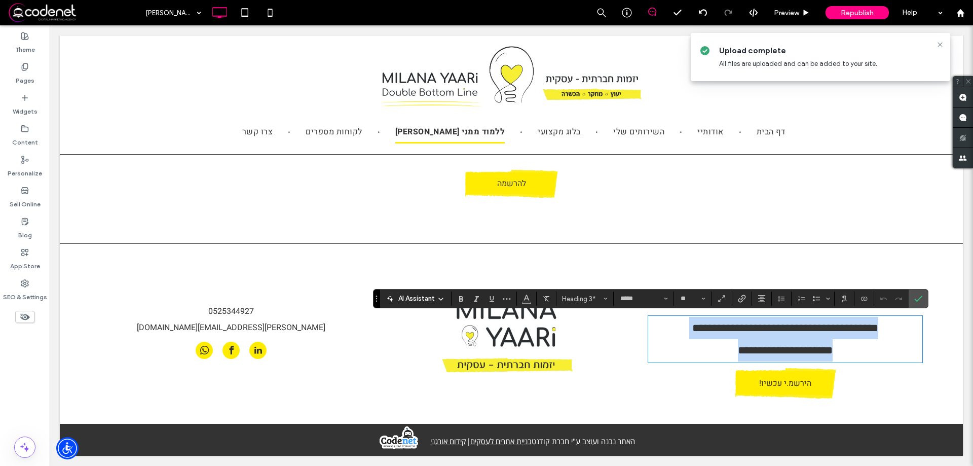
drag, startPoint x: 720, startPoint y: 350, endPoint x: 887, endPoint y: 332, distance: 167.7
click at [887, 332] on div "**********" at bounding box center [785, 339] width 274 height 45
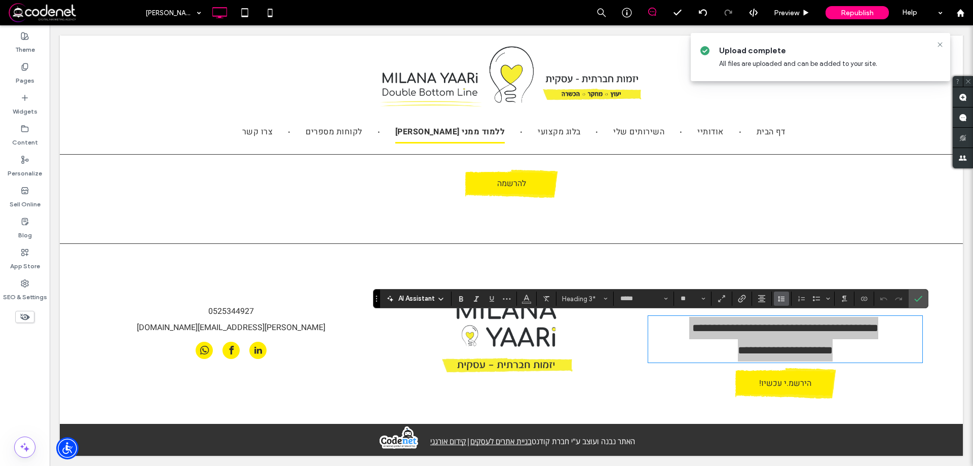
click at [786, 298] on button "Line Height" at bounding box center [781, 298] width 15 height 14
drag, startPoint x: 801, startPoint y: 253, endPoint x: 781, endPoint y: 262, distance: 22.2
click at [801, 253] on div "1.5" at bounding box center [797, 254] width 25 height 8
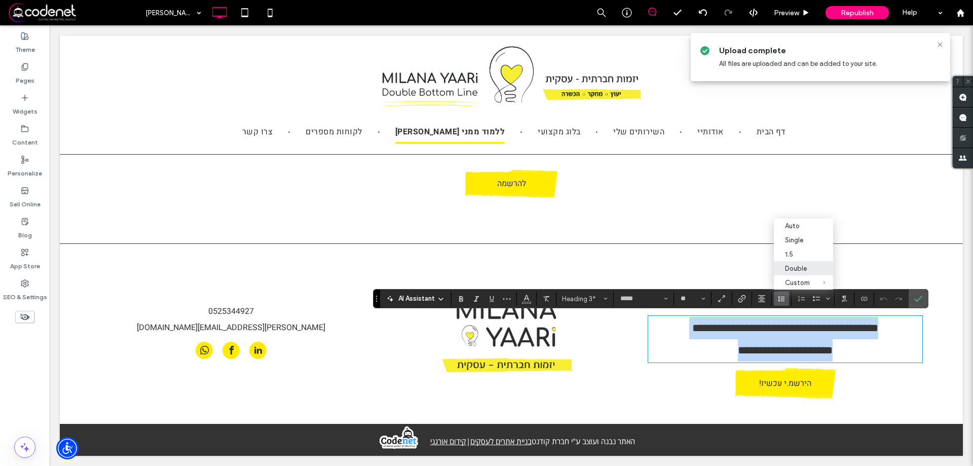
scroll to position [87, 0]
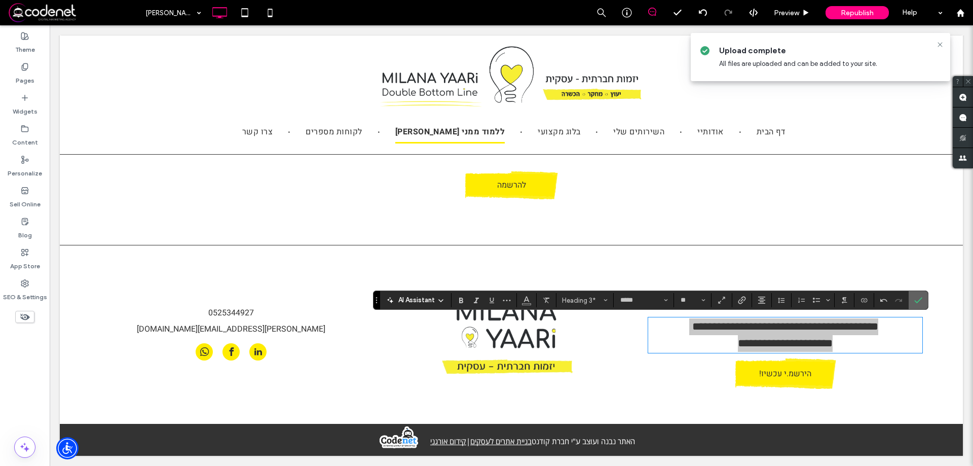
drag, startPoint x: 915, startPoint y: 304, endPoint x: 851, endPoint y: 336, distance: 71.4
click at [915, 304] on icon "Confirm" at bounding box center [918, 300] width 8 height 8
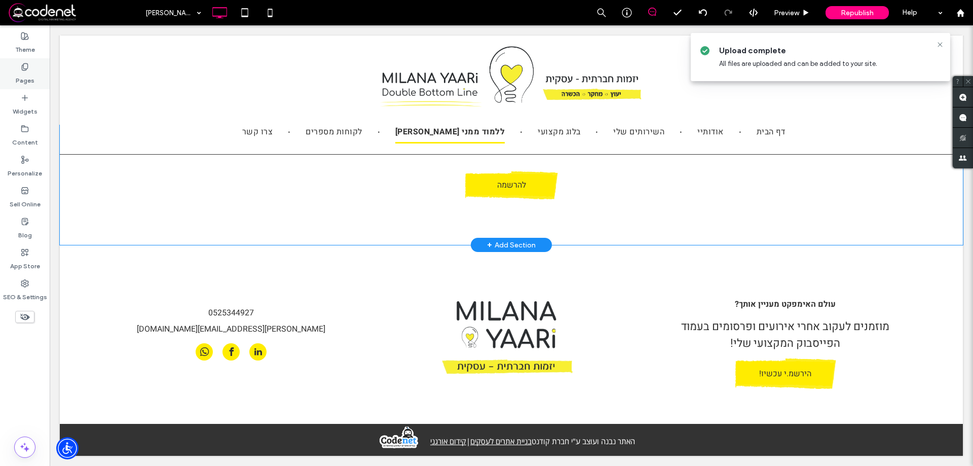
click at [30, 76] on label "Pages" at bounding box center [25, 78] width 19 height 14
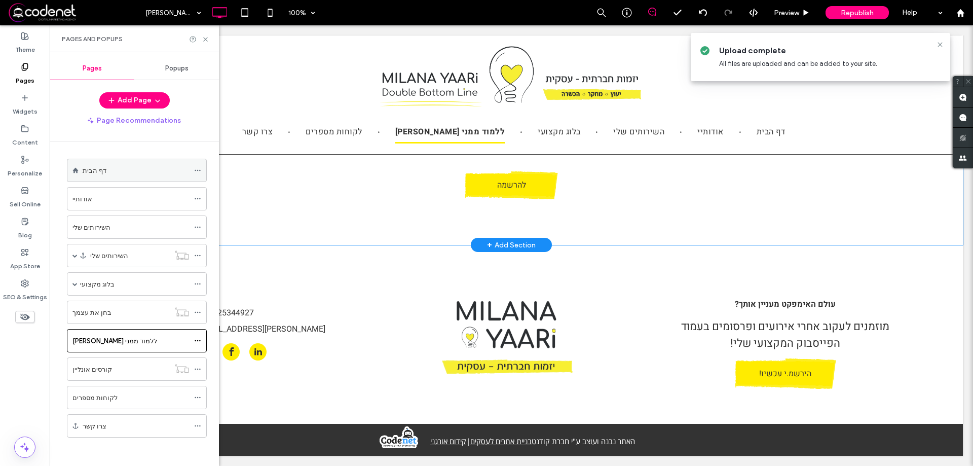
click at [89, 169] on label "דף הבית" at bounding box center [95, 171] width 24 height 18
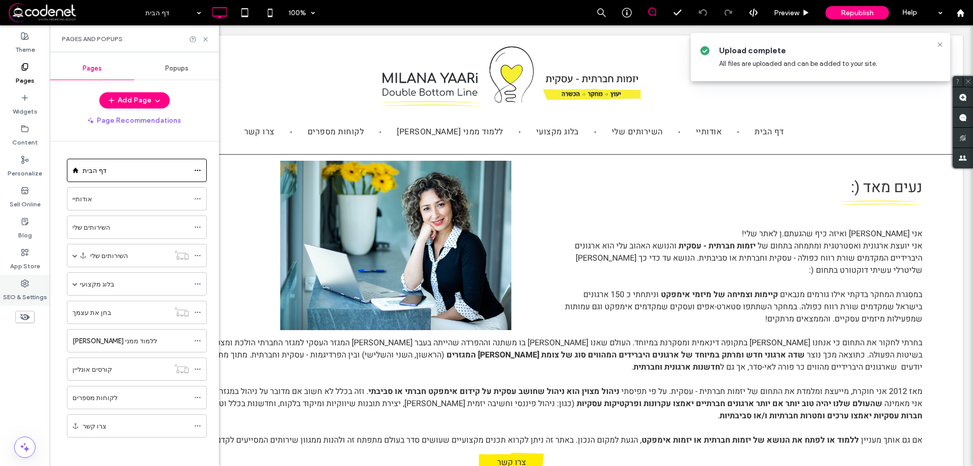
click at [20, 289] on label "SEO & Settings" at bounding box center [25, 294] width 44 height 14
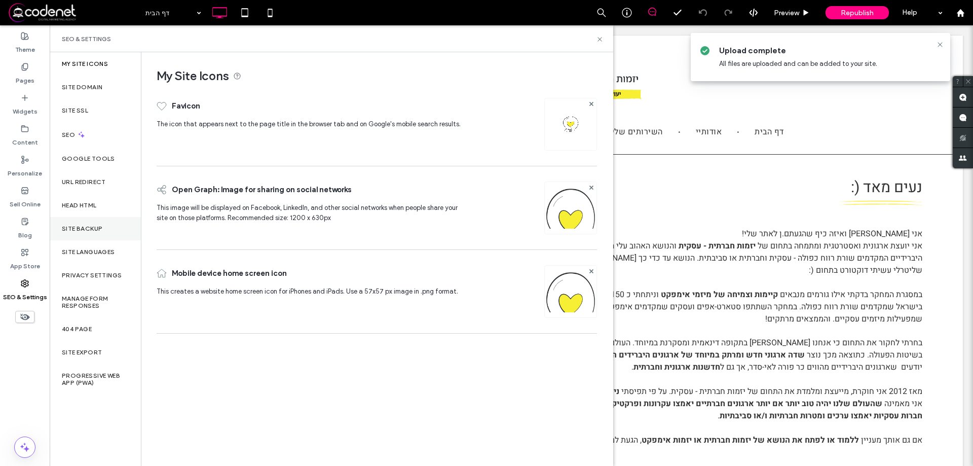
click at [85, 236] on div "Site Backup" at bounding box center [95, 228] width 91 height 23
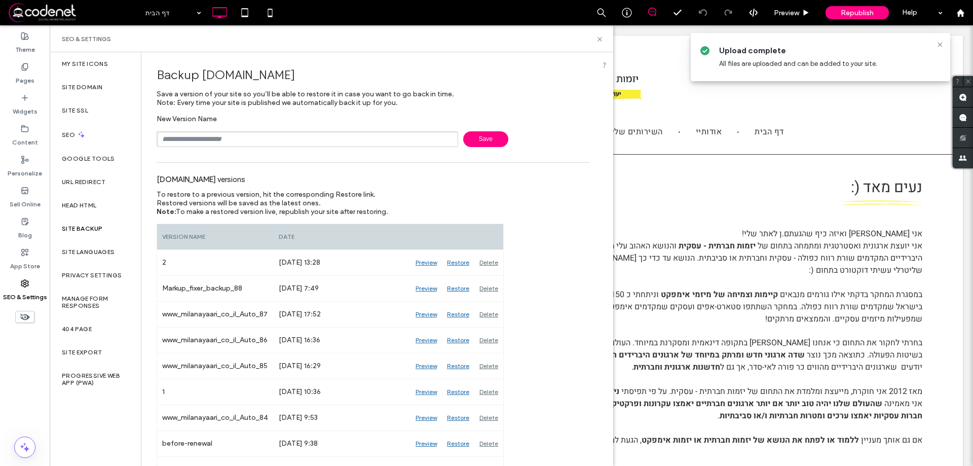
click at [172, 142] on input "text" at bounding box center [308, 139] width 302 height 16
paste input "**********"
click at [178, 144] on input "**********" at bounding box center [308, 139] width 302 height 16
type input "**********"
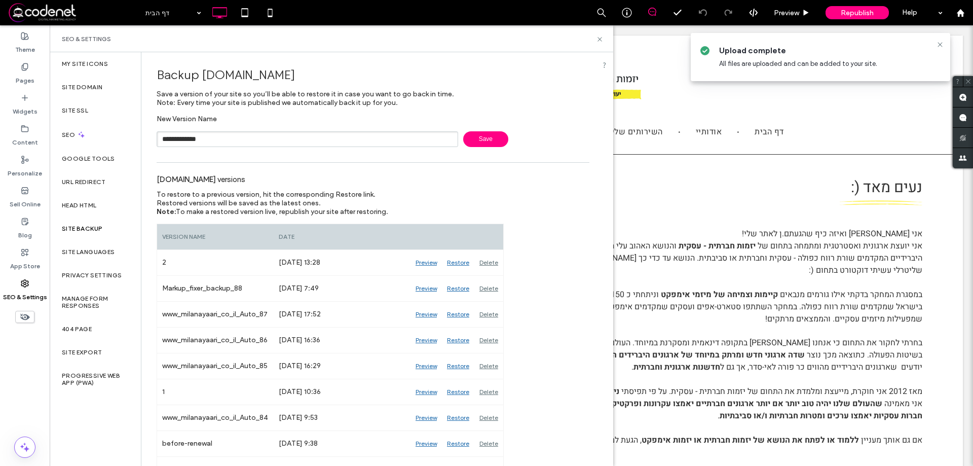
click at [474, 141] on span "Save" at bounding box center [485, 139] width 45 height 16
drag, startPoint x: 603, startPoint y: 37, endPoint x: 571, endPoint y: 7, distance: 43.7
click at [603, 37] on icon at bounding box center [600, 39] width 8 height 8
